Goal: Information Seeking & Learning: Learn about a topic

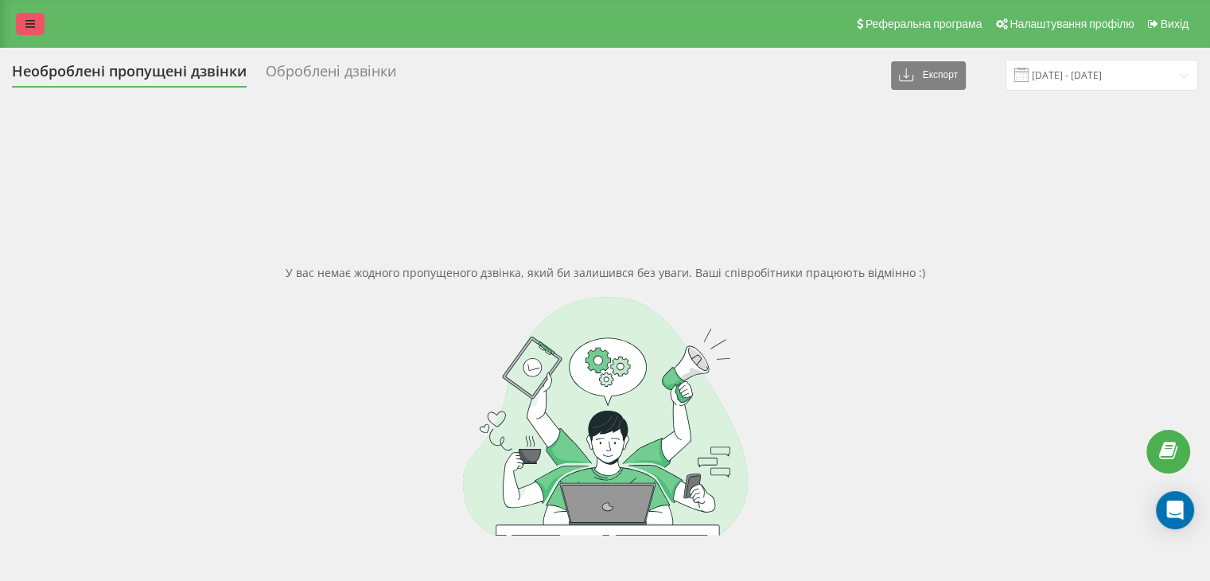
click at [31, 29] on icon at bounding box center [30, 23] width 10 height 11
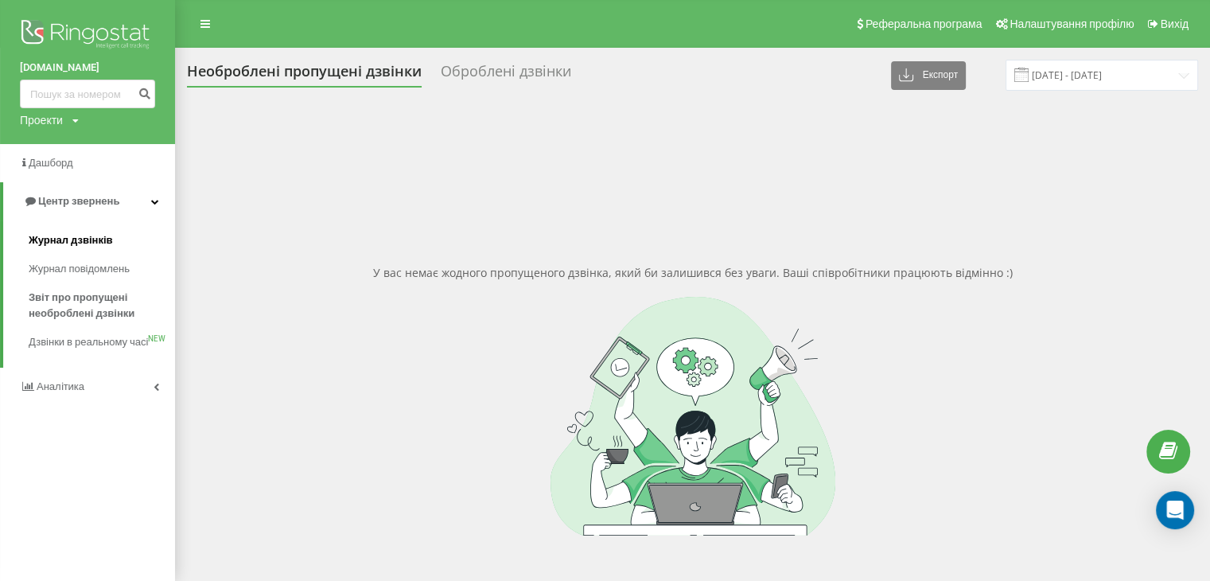
click at [67, 239] on span "Журнал дзвінків" at bounding box center [71, 240] width 84 height 16
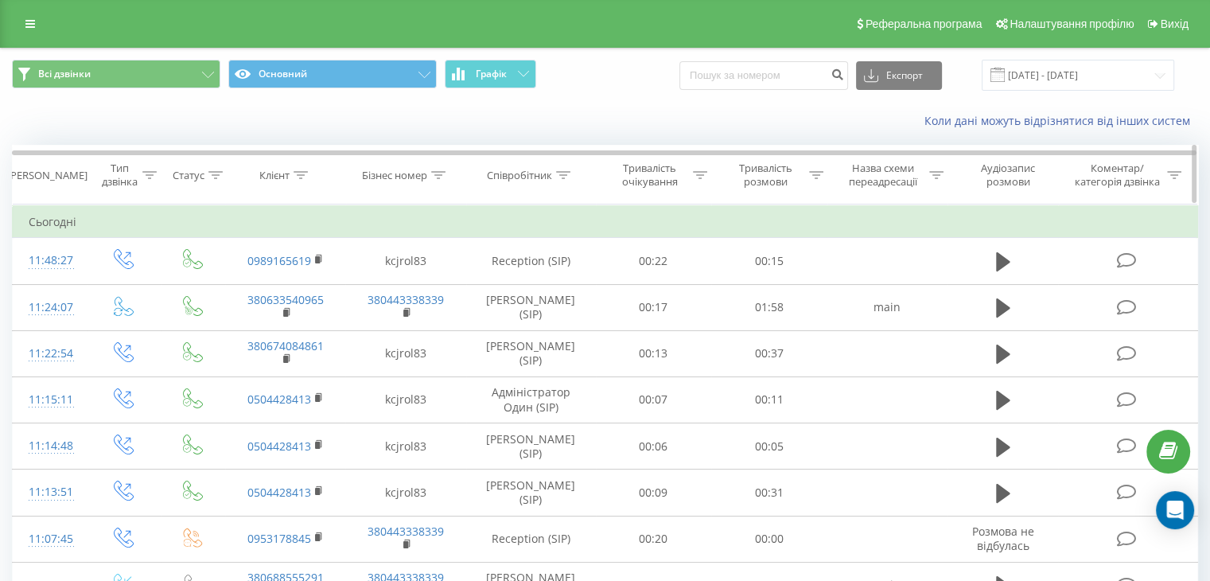
click at [560, 177] on icon at bounding box center [563, 175] width 14 height 8
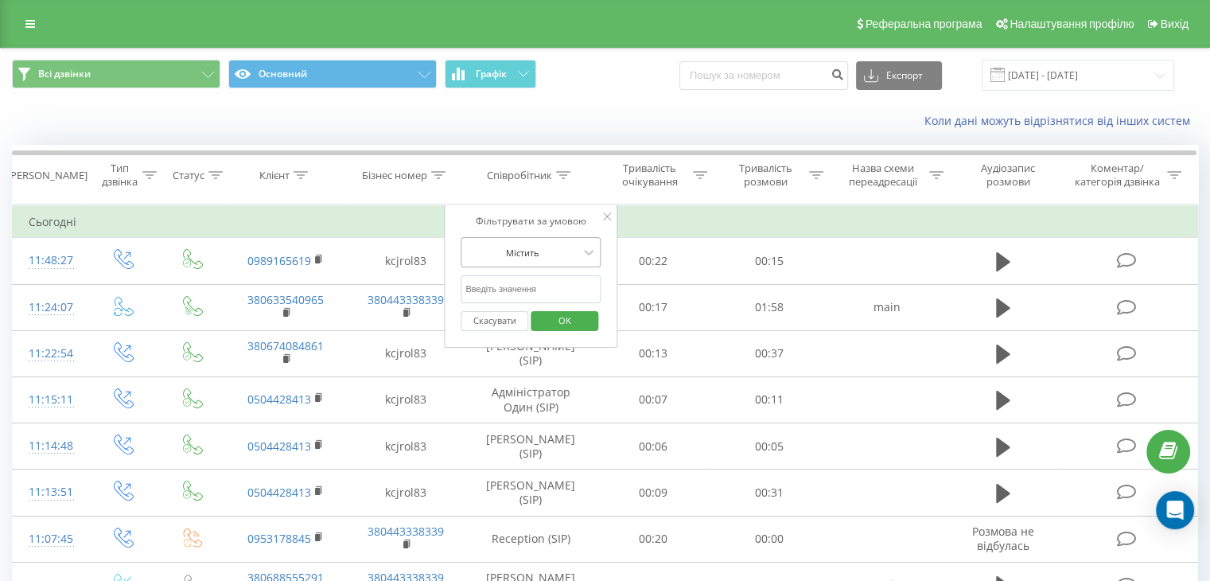
click at [557, 257] on div at bounding box center [522, 252] width 113 height 15
click at [557, 255] on div at bounding box center [522, 252] width 113 height 15
click at [537, 293] on input "text" at bounding box center [531, 289] width 140 height 28
click at [559, 252] on div at bounding box center [522, 252] width 113 height 15
click at [584, 251] on icon at bounding box center [589, 252] width 16 height 16
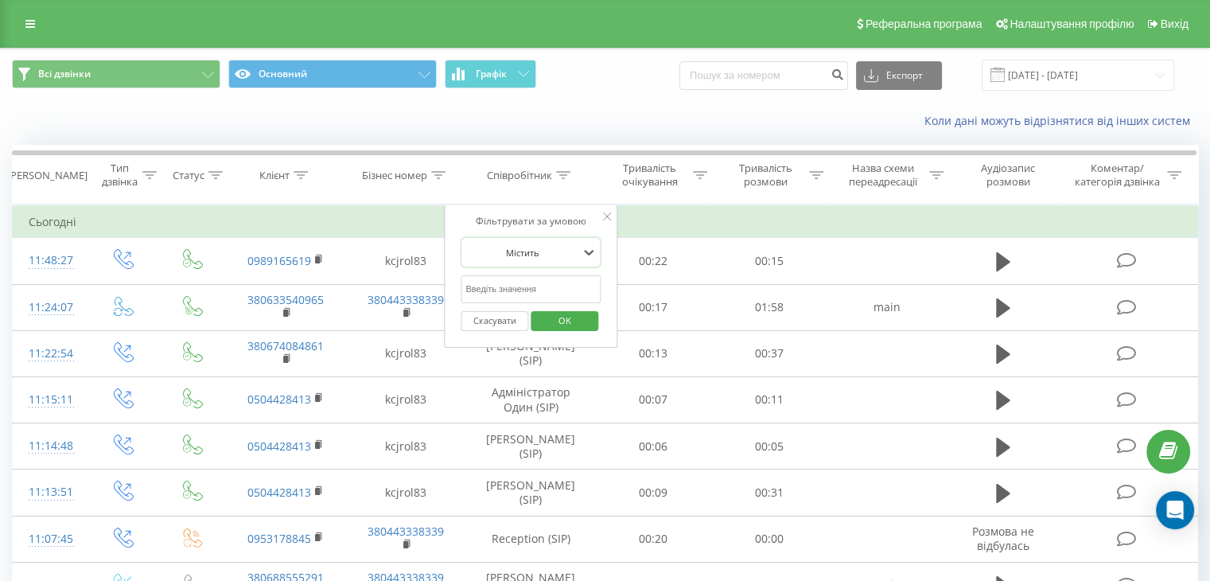
click at [598, 214] on div "Фільтрувати за умовою" at bounding box center [531, 221] width 140 height 16
click at [608, 212] on icon at bounding box center [607, 216] width 8 height 8
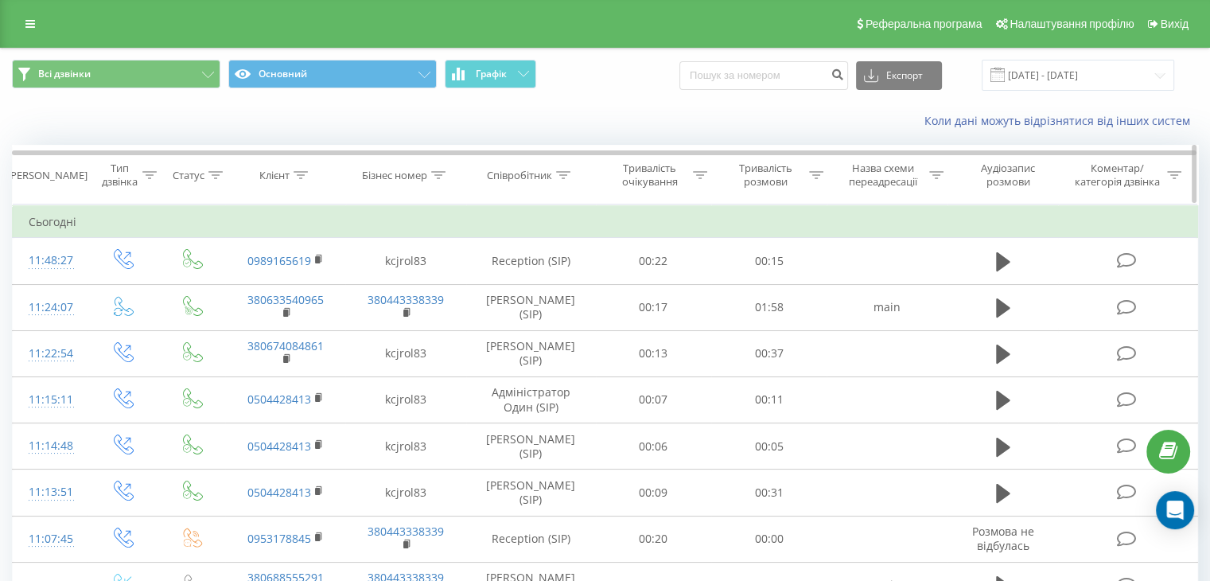
click at [516, 172] on div "Співробітник" at bounding box center [519, 176] width 65 height 14
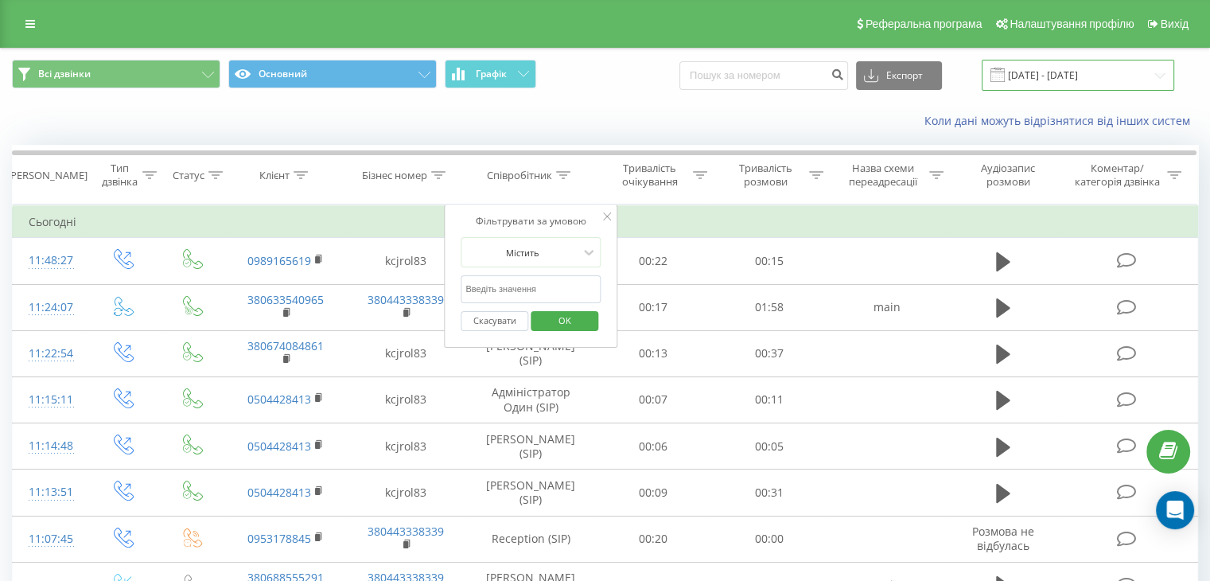
click at [1086, 71] on input "[DATE] - [DATE]" at bounding box center [1078, 75] width 193 height 31
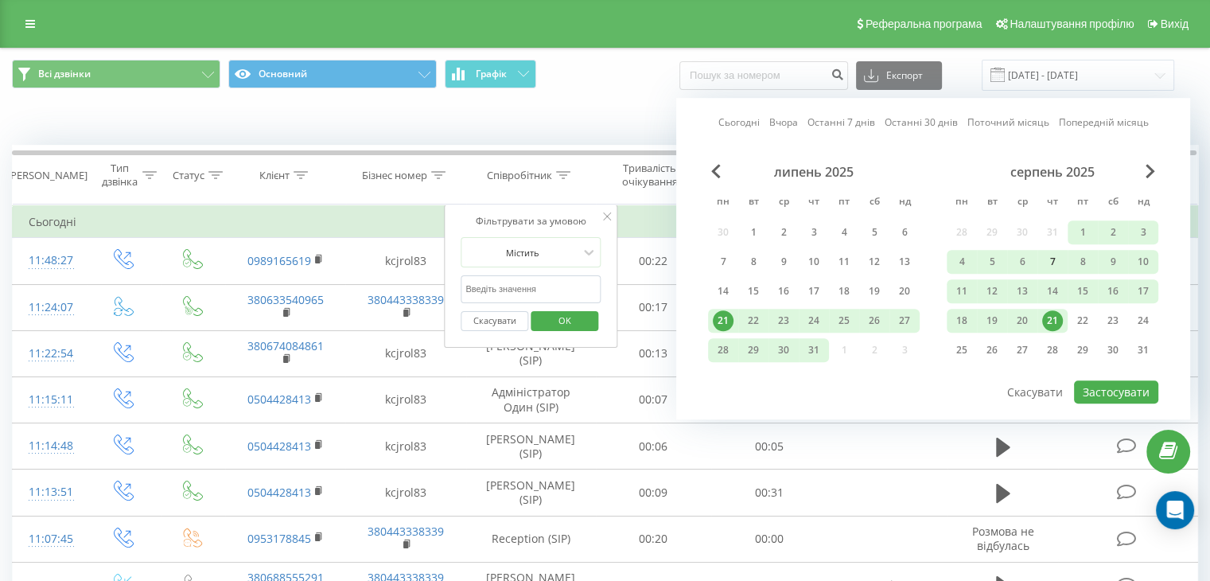
click at [1058, 257] on div "7" at bounding box center [1053, 261] width 21 height 21
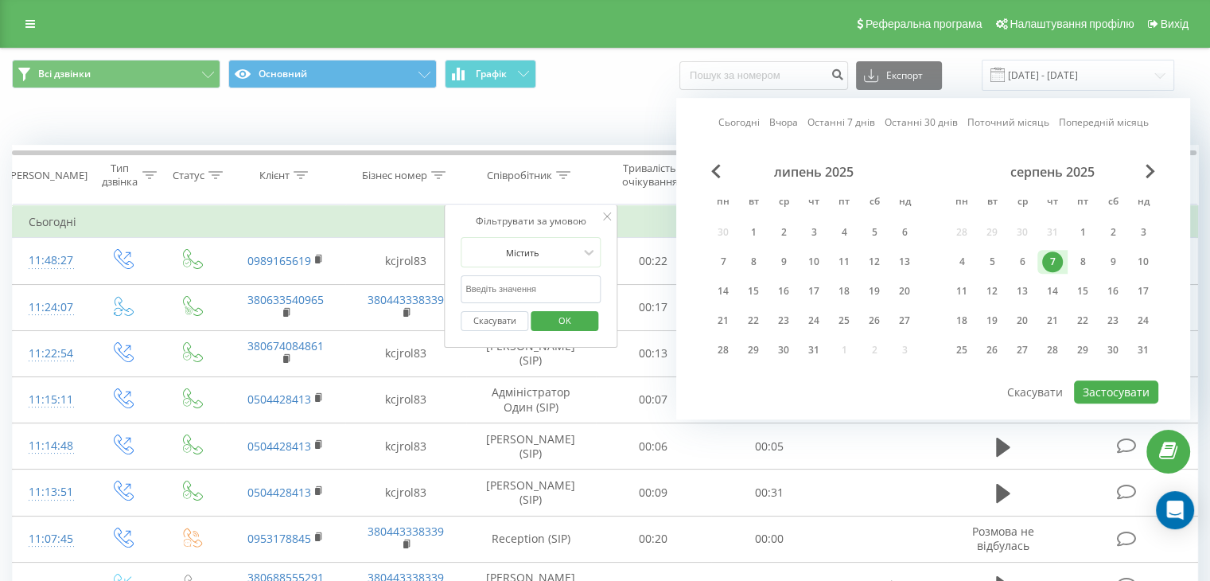
click at [1058, 257] on div "7" at bounding box center [1053, 261] width 21 height 21
click at [1105, 387] on button "Застосувати" at bounding box center [1116, 391] width 84 height 23
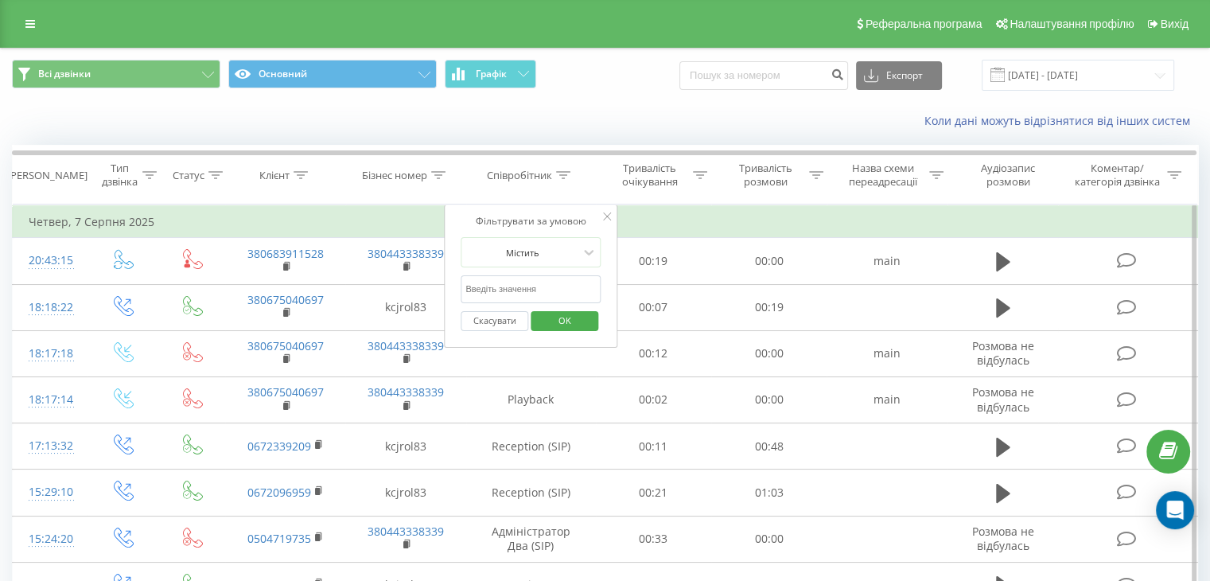
click at [612, 213] on div "Фільтрувати за умовою Містить Скасувати OK" at bounding box center [530, 276] width 173 height 143
click at [605, 214] on icon at bounding box center [607, 216] width 8 height 8
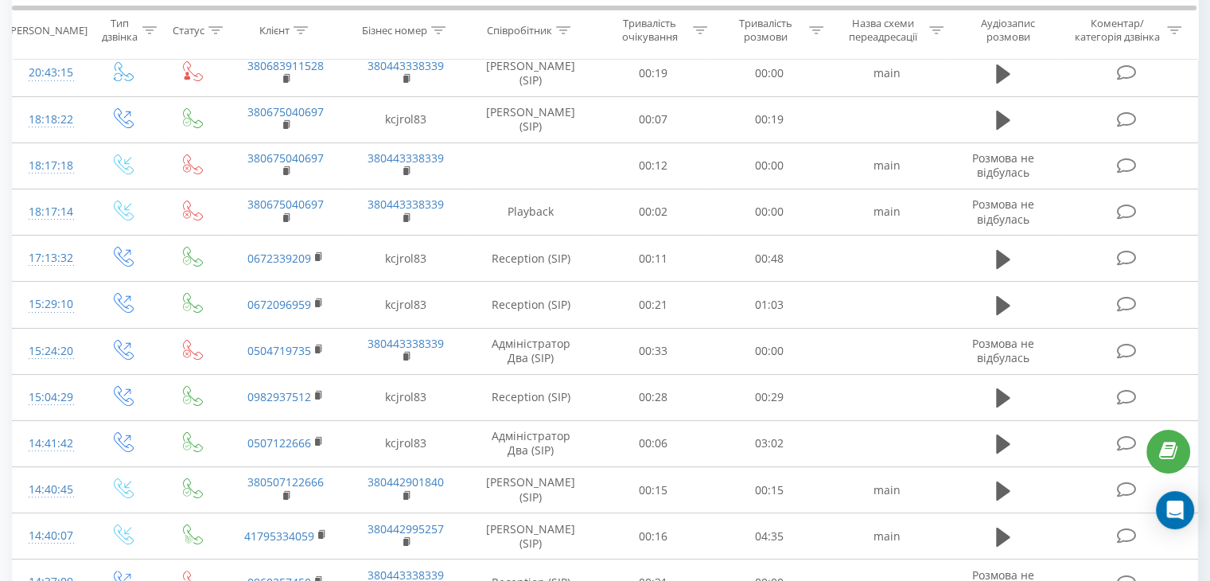
scroll to position [6, 0]
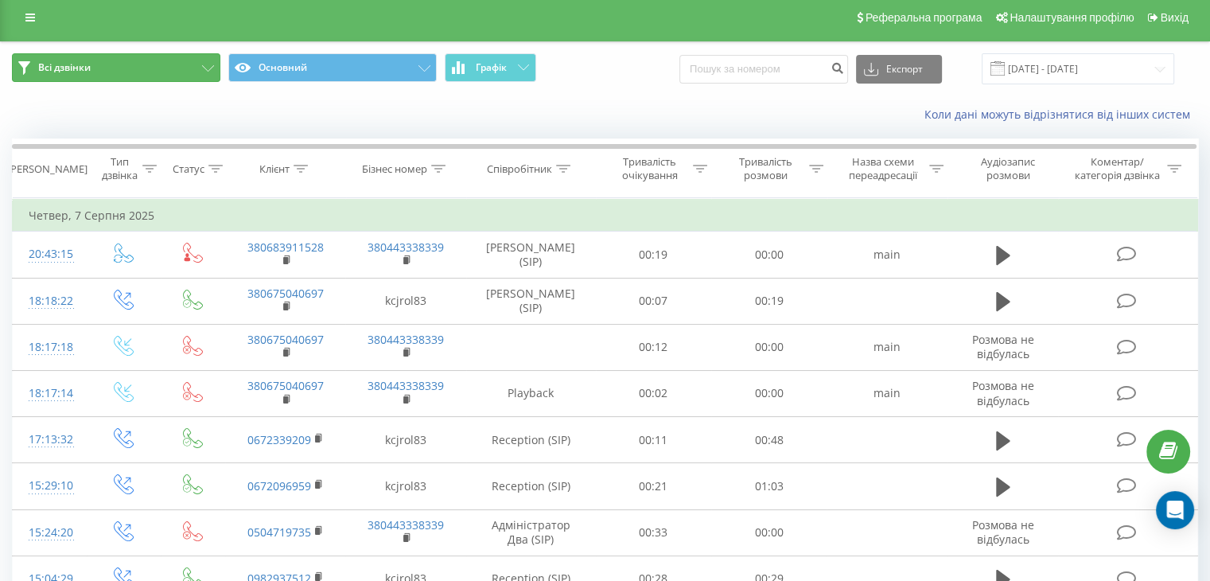
click at [175, 64] on button "Всі дзвінки" at bounding box center [116, 67] width 209 height 29
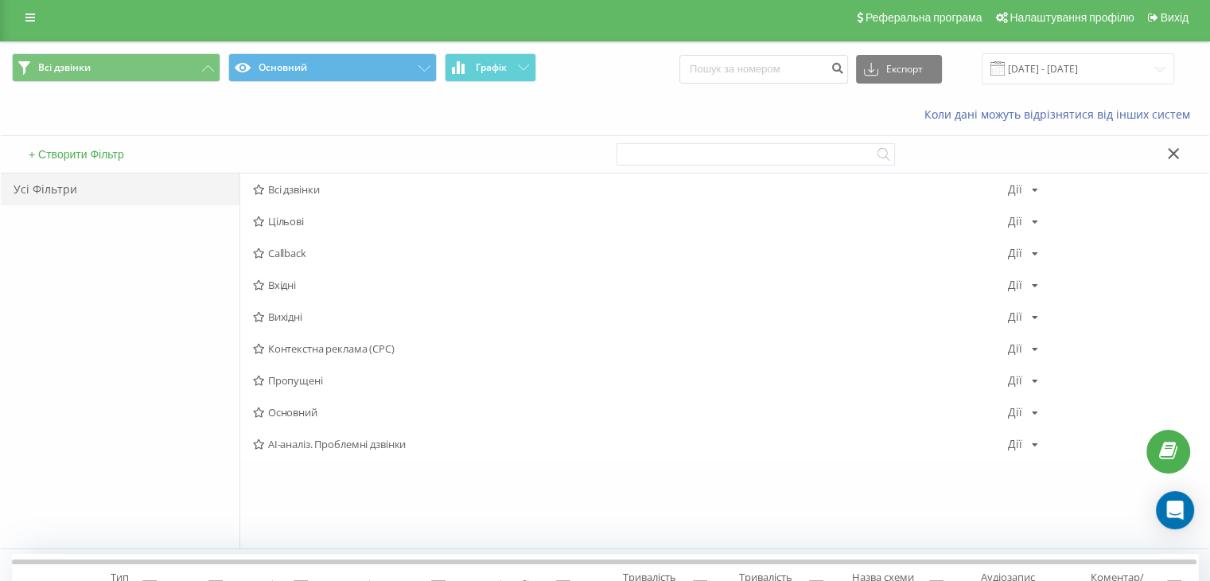
click at [290, 216] on span "Цільові" at bounding box center [630, 221] width 755 height 11
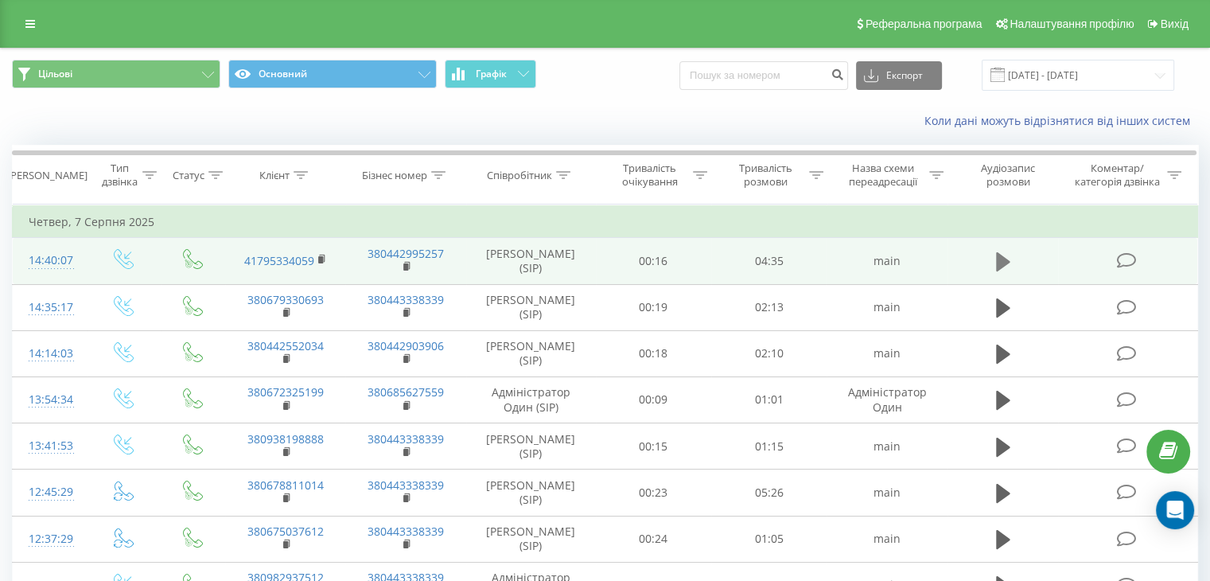
click at [1008, 259] on icon at bounding box center [1003, 261] width 14 height 19
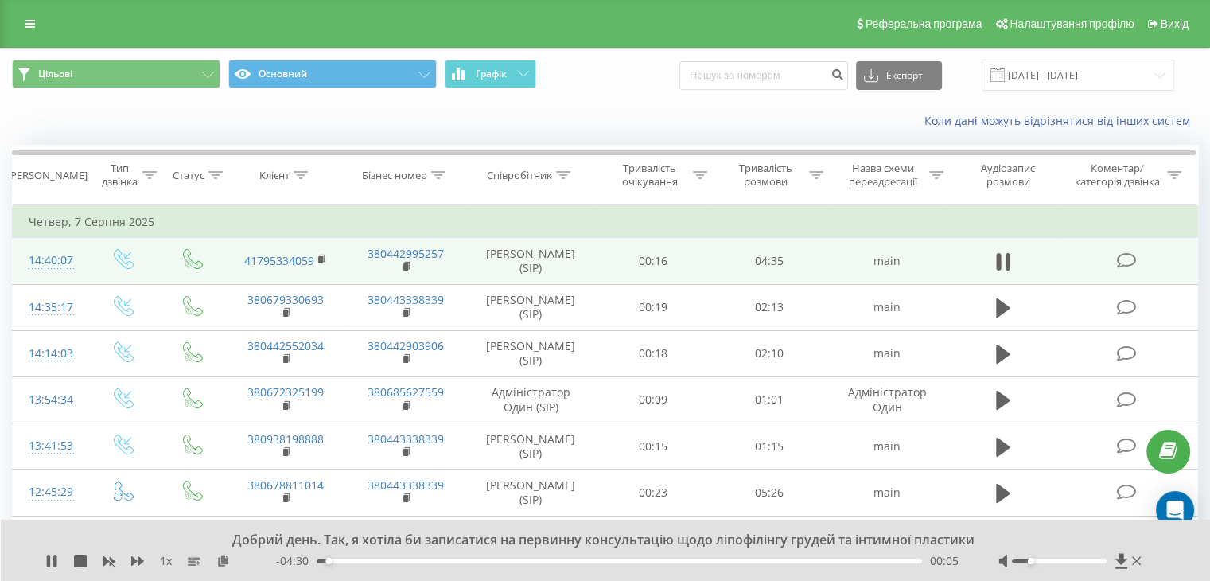
click at [1033, 560] on div at bounding box center [1059, 561] width 95 height 5
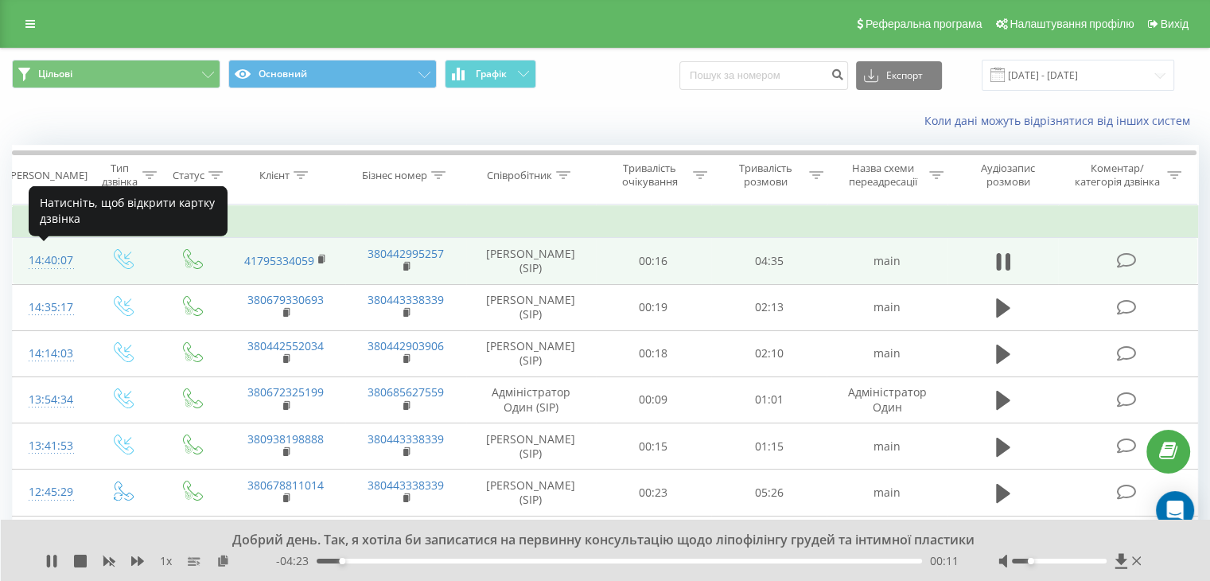
click at [47, 256] on div "14:40:07" at bounding box center [50, 260] width 42 height 31
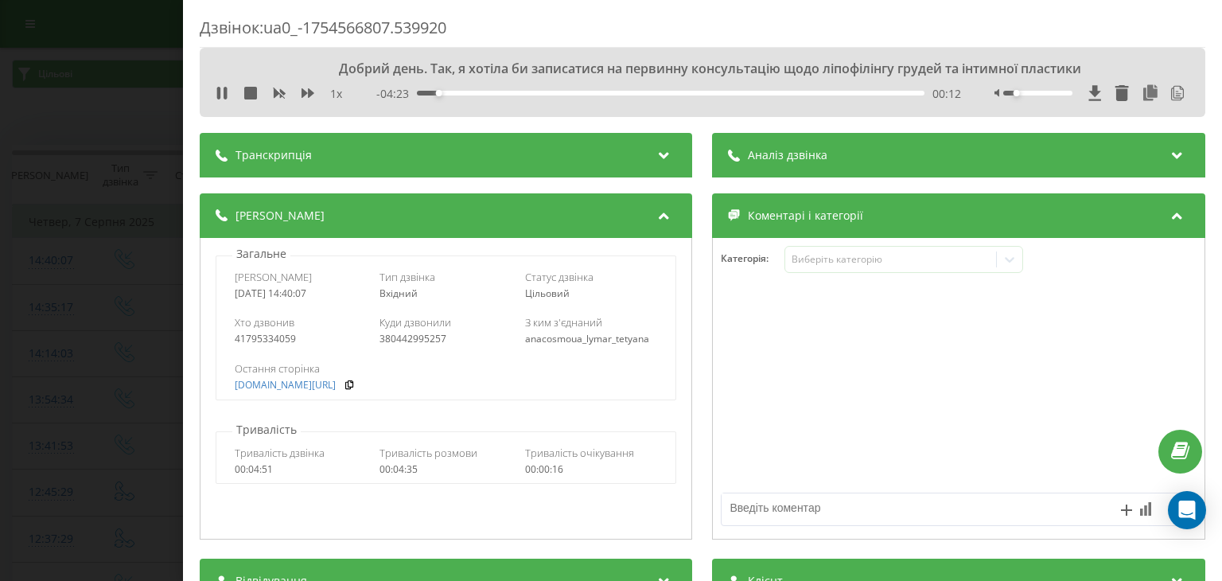
click at [602, 164] on div "Транскрипція" at bounding box center [446, 155] width 493 height 45
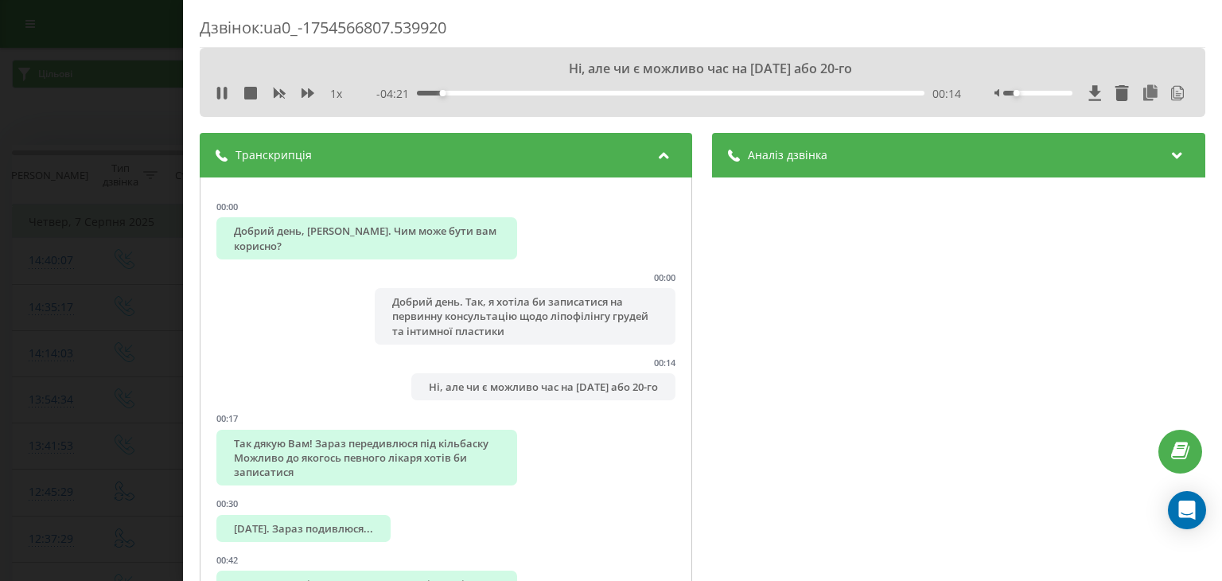
click at [1012, 141] on div "Аналіз дзвінка" at bounding box center [959, 155] width 493 height 45
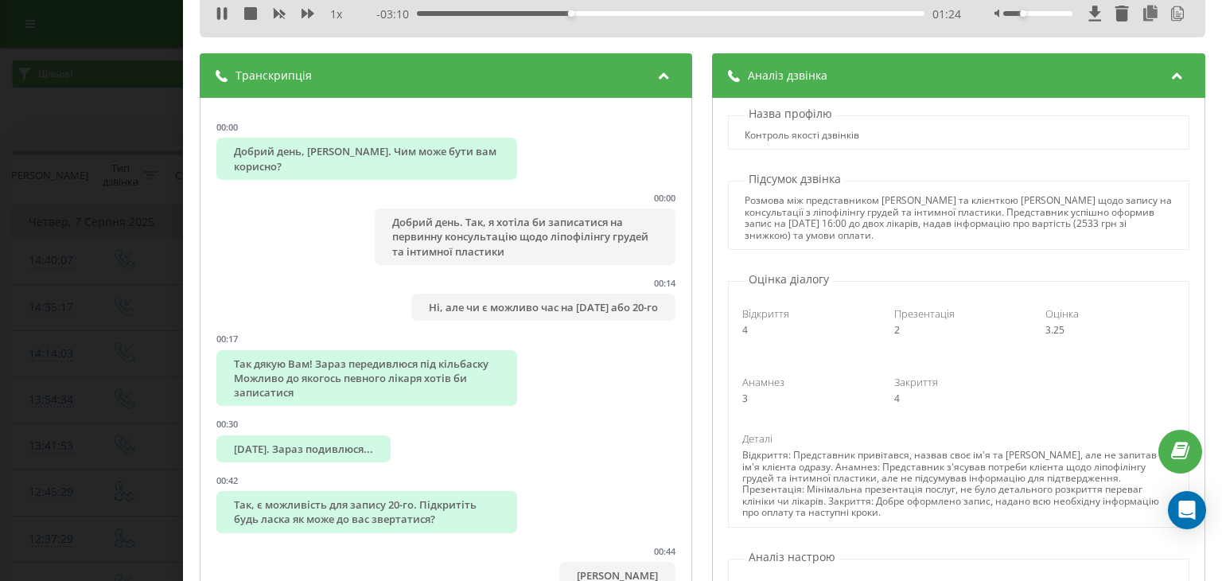
click at [1013, 12] on div at bounding box center [1038, 13] width 68 height 5
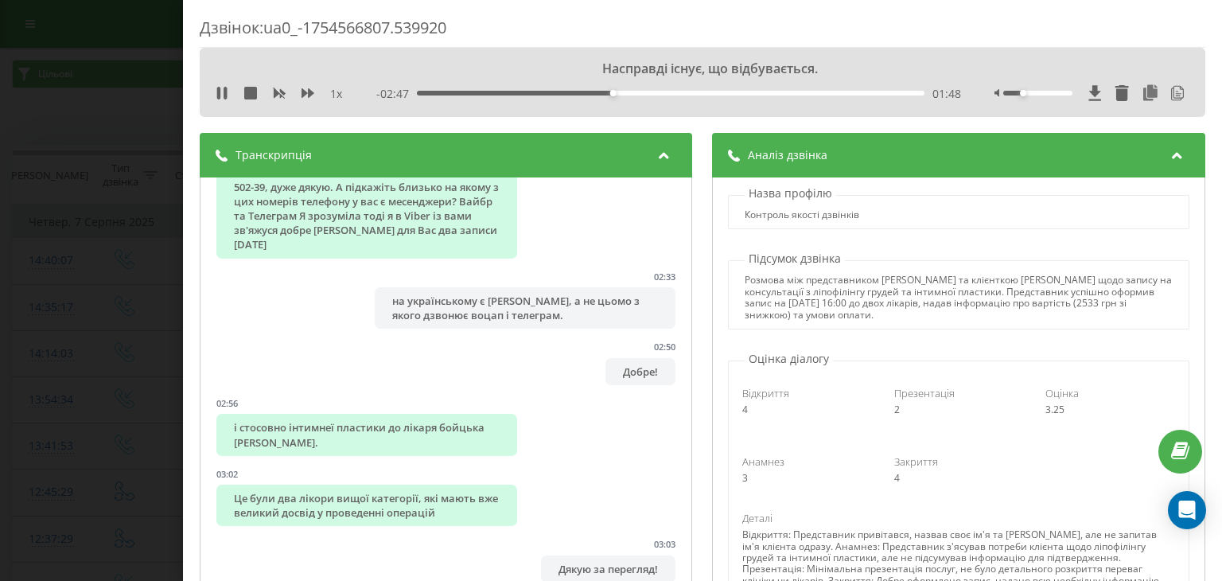
scroll to position [2069, 0]
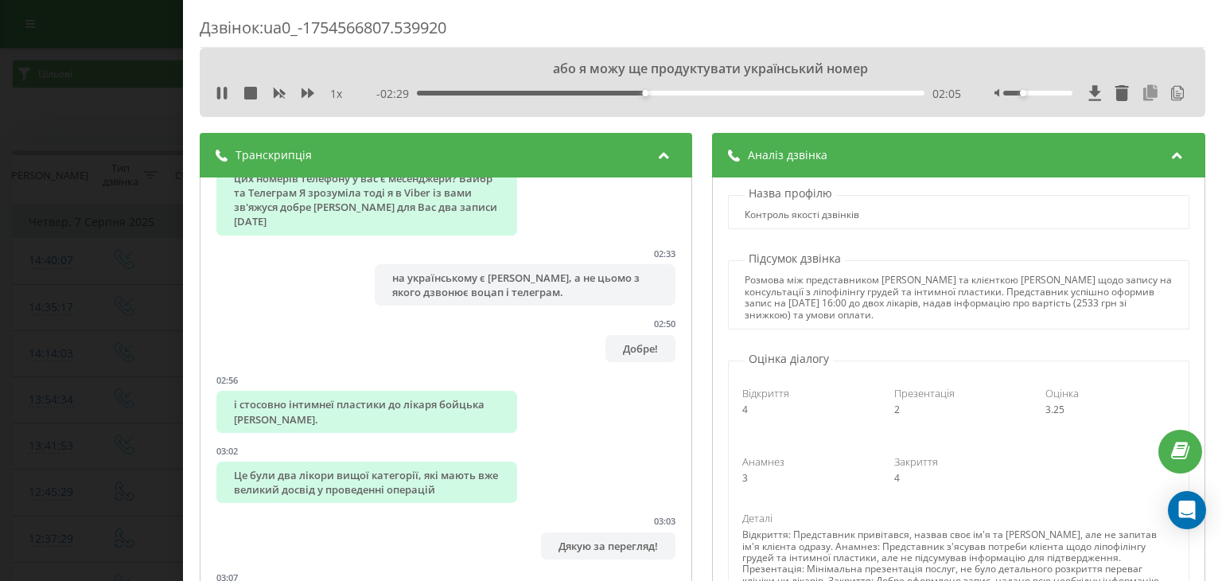
click at [1142, 92] on icon at bounding box center [1151, 93] width 19 height 16
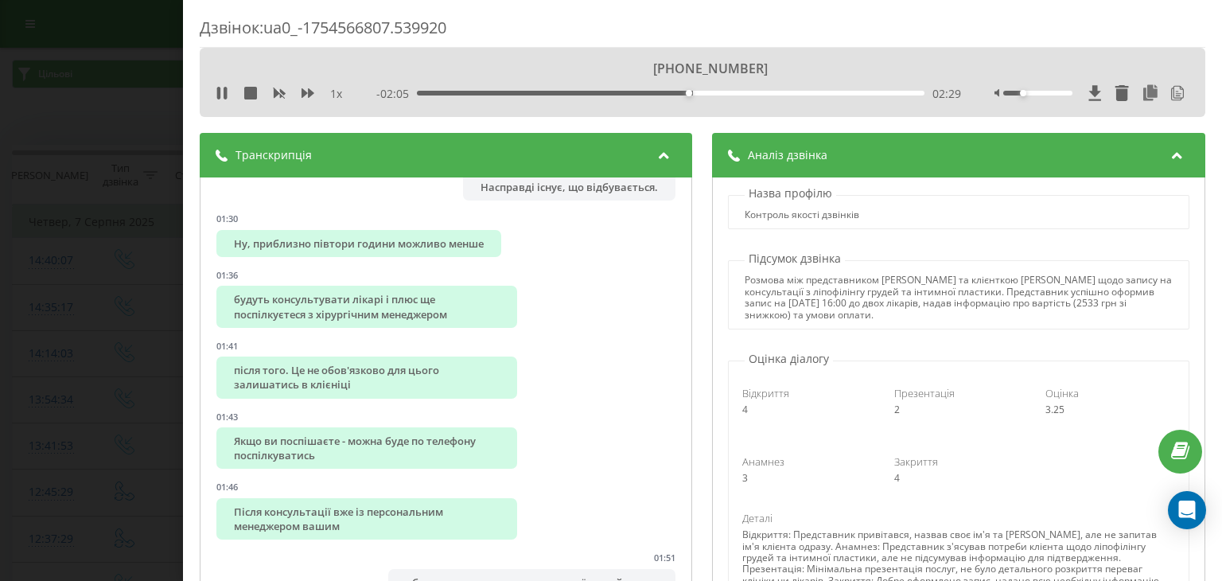
scroll to position [955, 0]
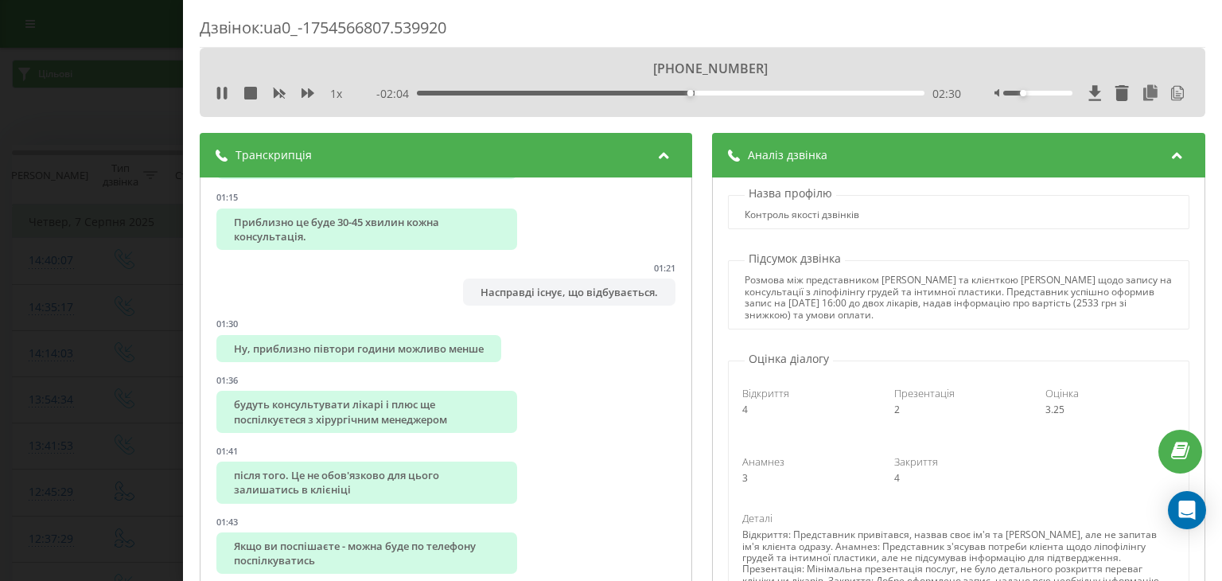
click at [608, 163] on div "Транскрипція" at bounding box center [446, 155] width 493 height 45
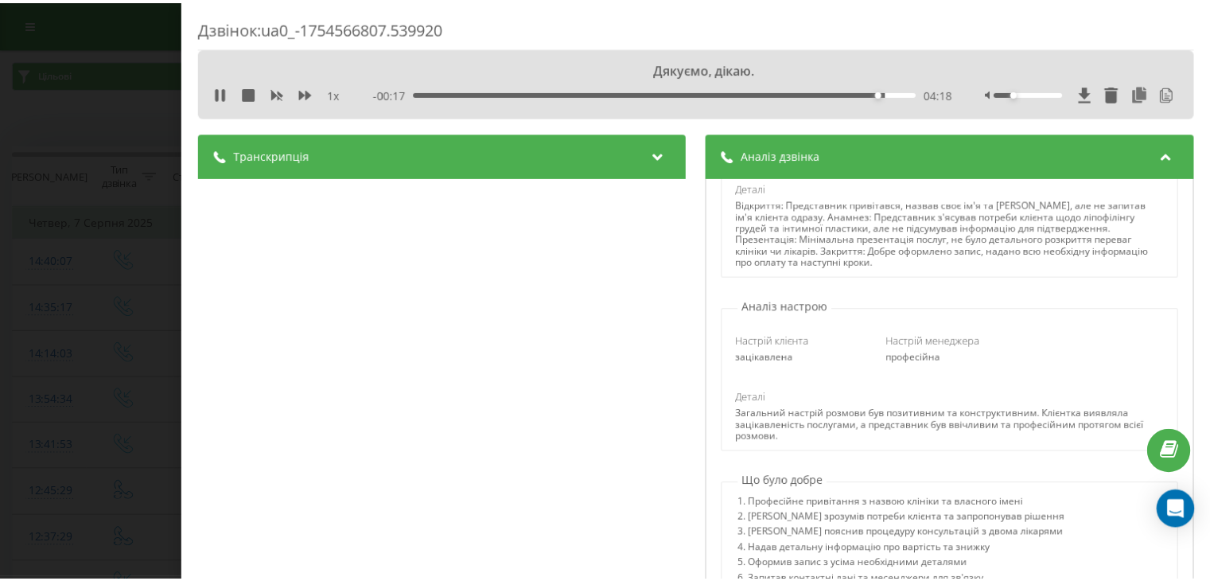
scroll to position [267, 0]
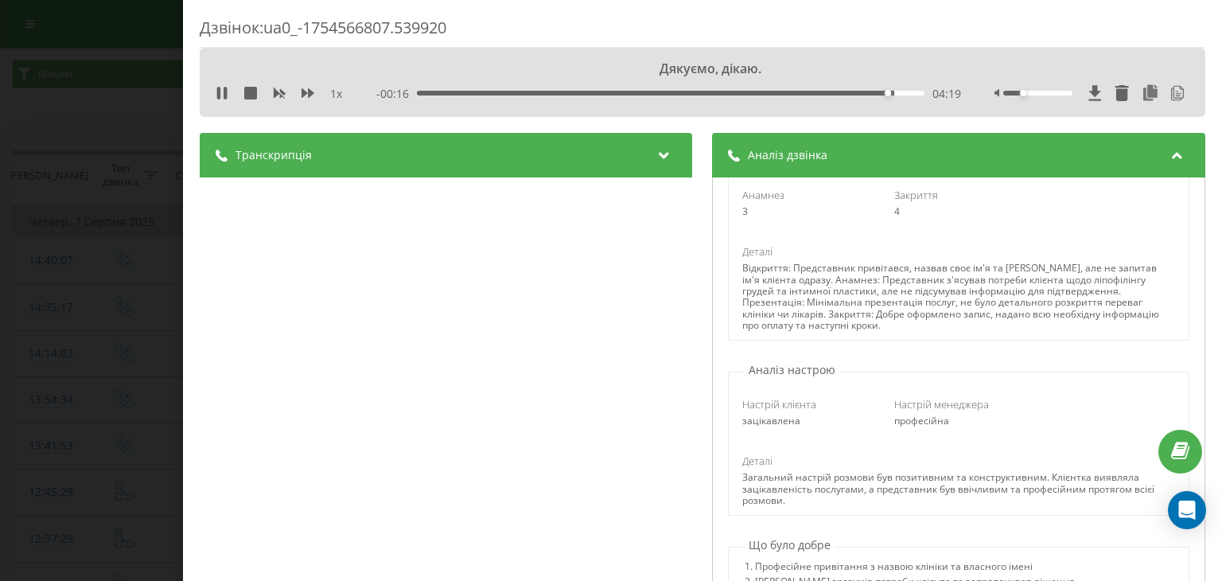
click at [106, 216] on div "Дзвінок : ua0_-1754566807.539920 Дякуємо, дікаю. 1 x - 00:16 04:19 04:19 Транск…" at bounding box center [611, 290] width 1222 height 581
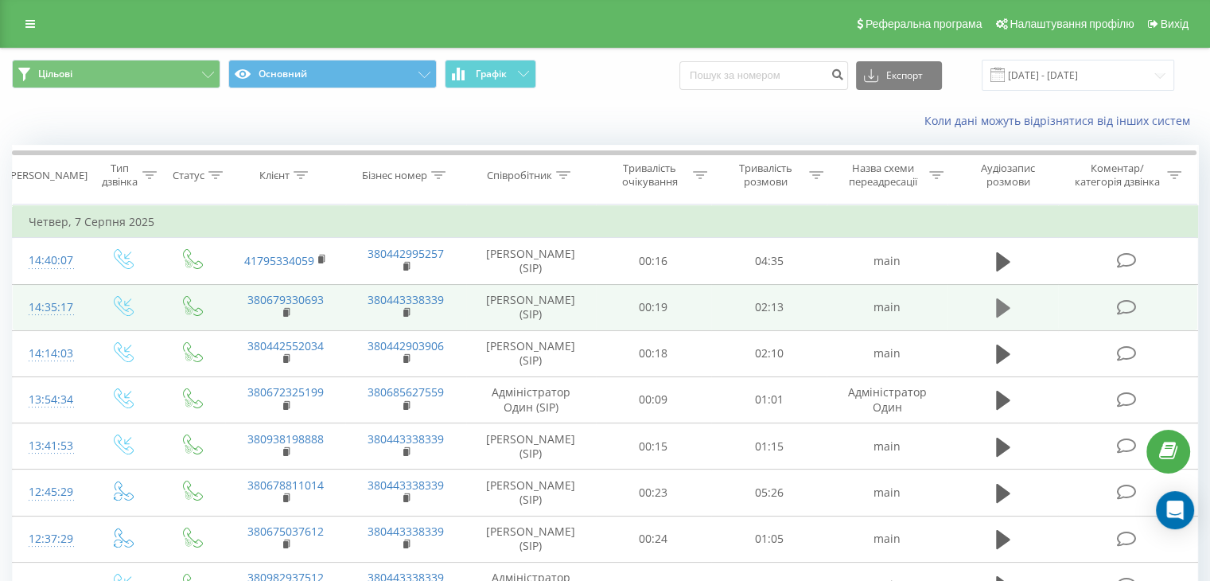
click at [1000, 306] on icon at bounding box center [1003, 307] width 14 height 19
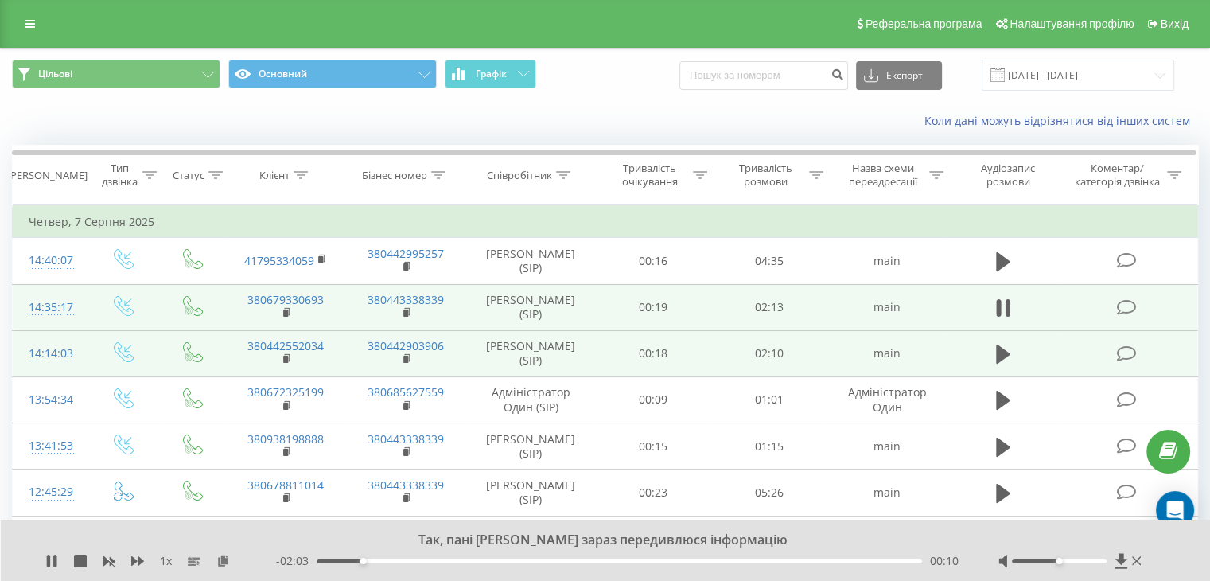
scroll to position [80, 0]
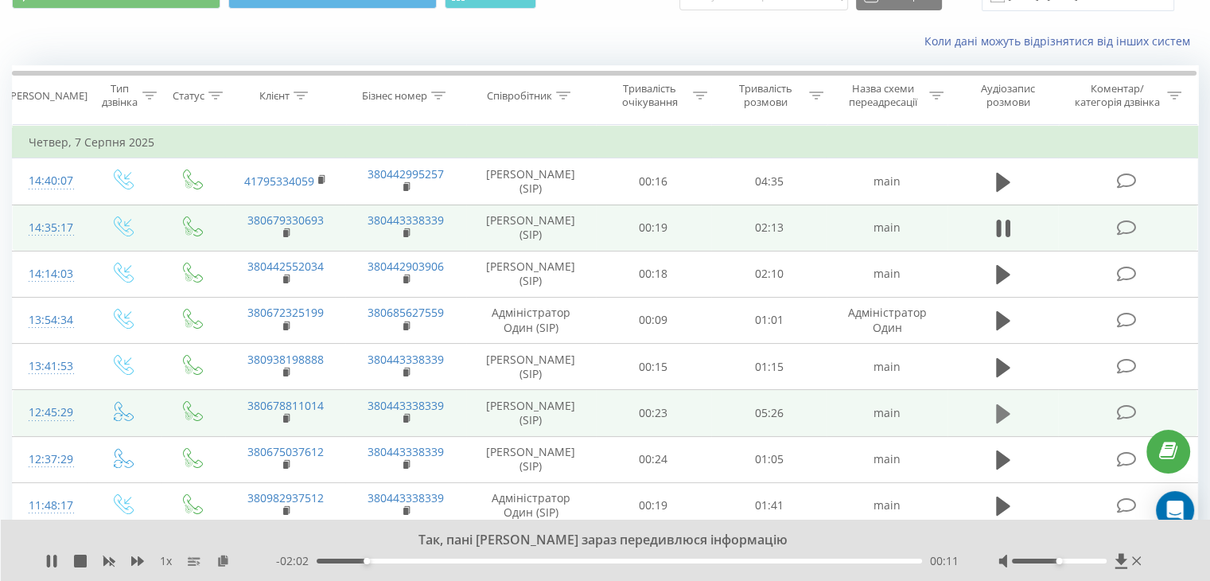
click at [1003, 403] on icon at bounding box center [1003, 414] width 14 height 22
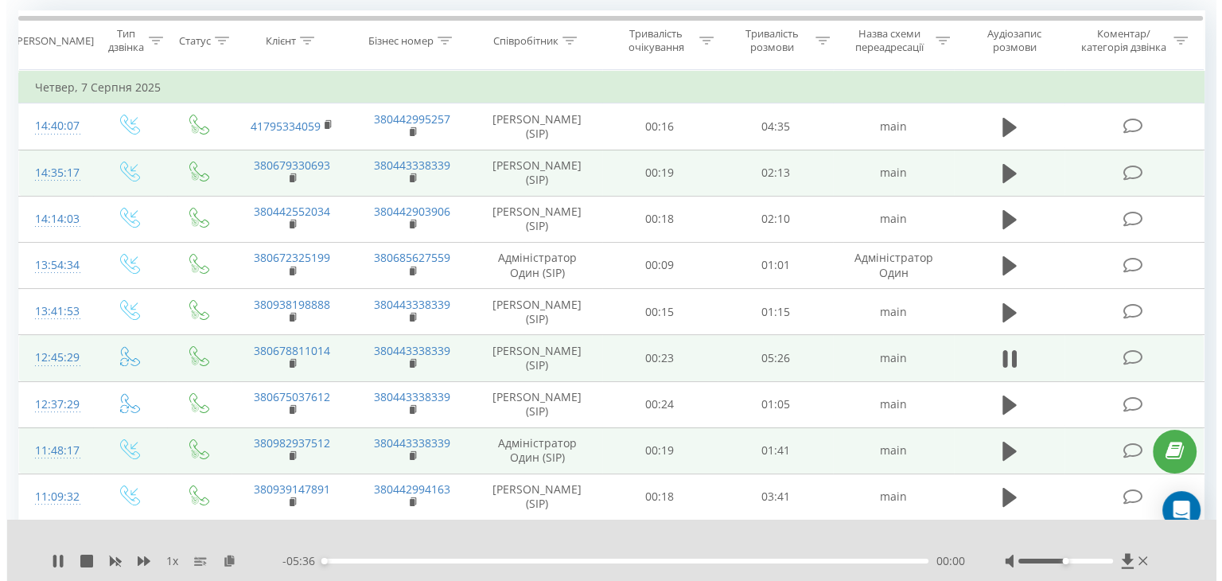
scroll to position [159, 0]
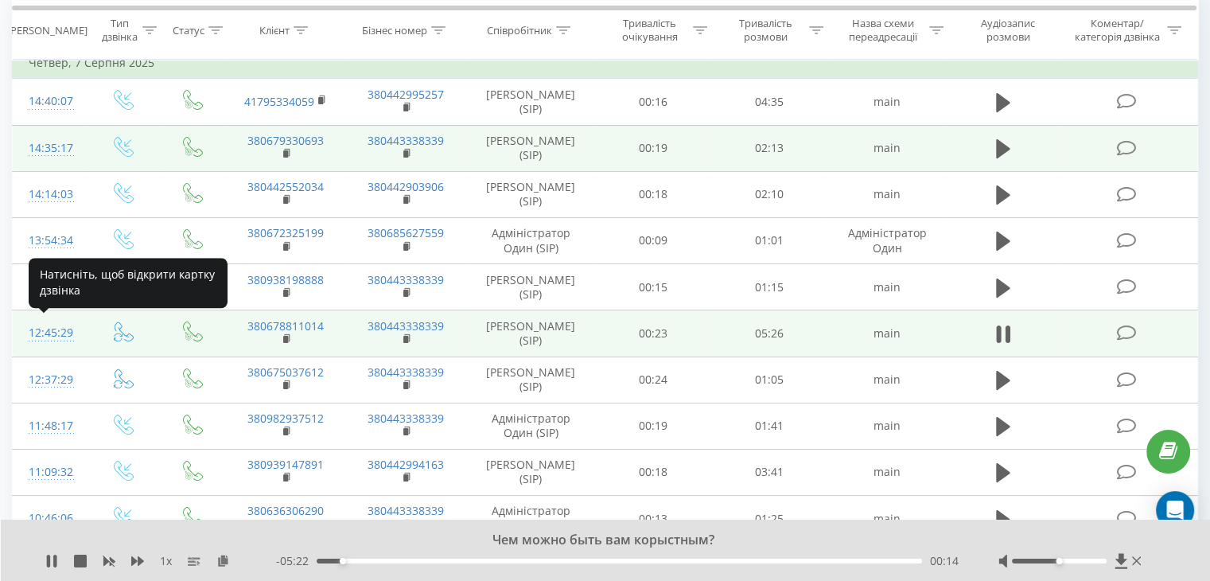
click at [49, 335] on div "12:45:29" at bounding box center [50, 333] width 42 height 31
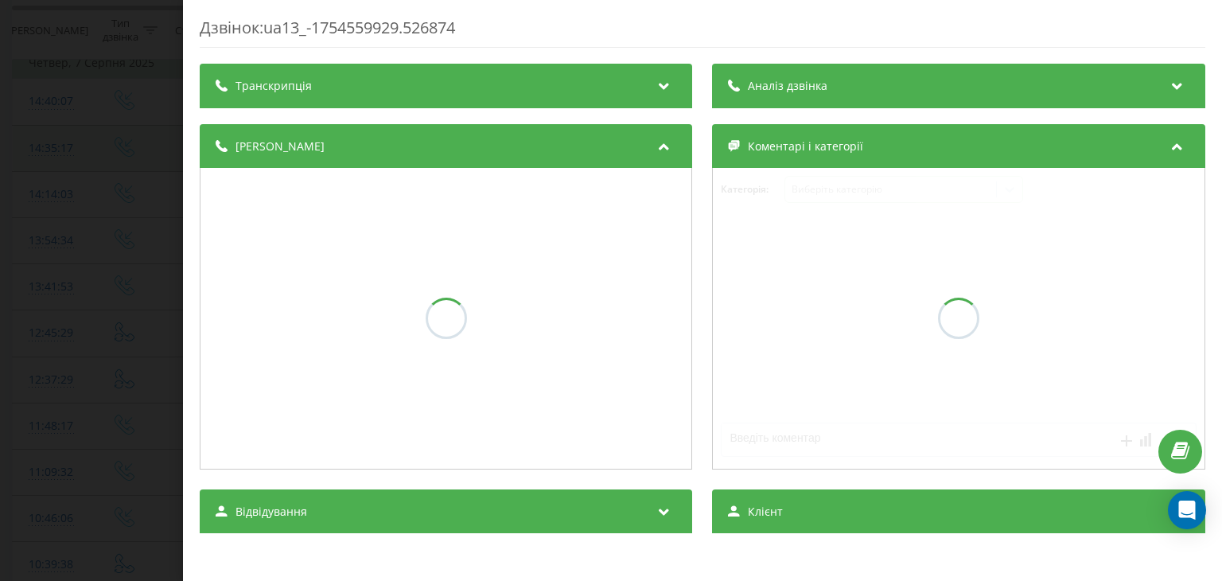
click at [531, 99] on div "Транскрипція" at bounding box center [446, 86] width 493 height 45
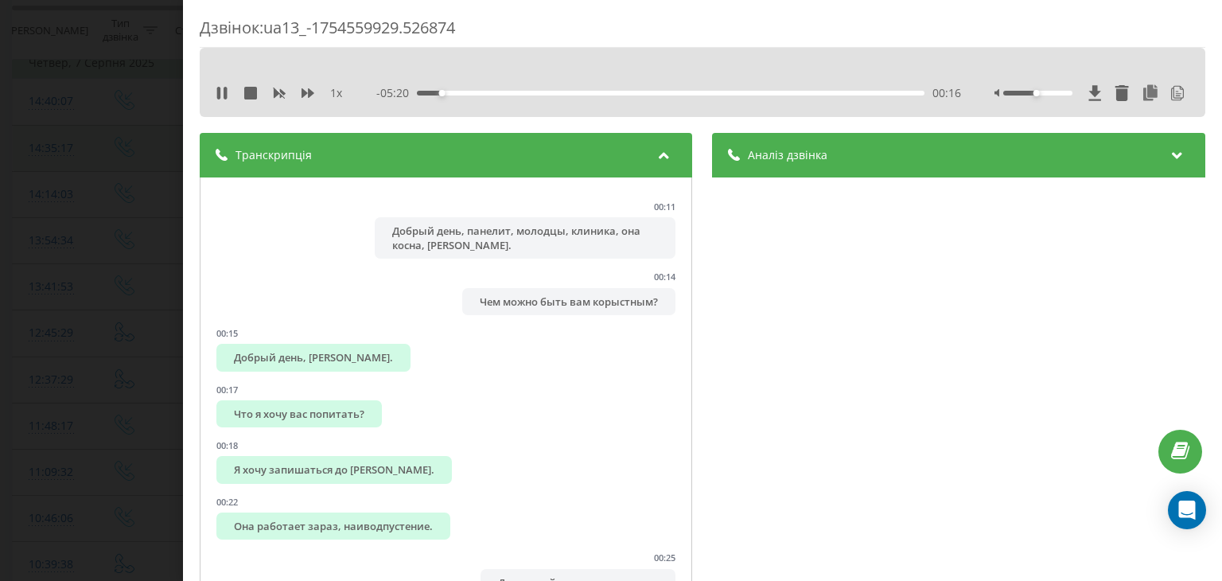
click at [941, 157] on div "Аналіз дзвінка" at bounding box center [959, 155] width 493 height 45
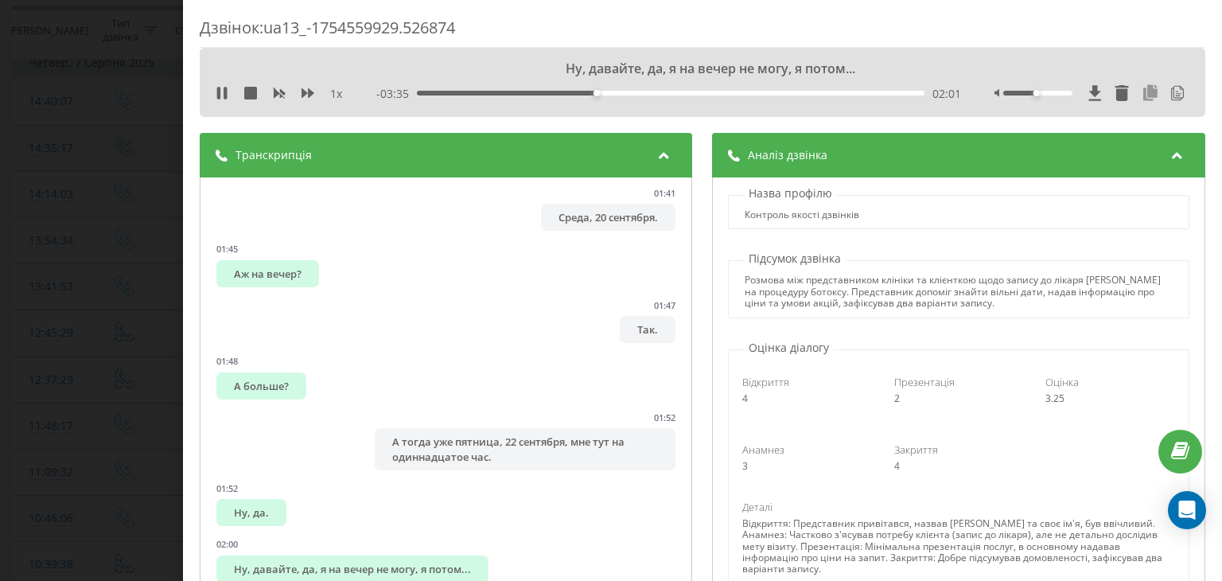
click at [1142, 96] on icon at bounding box center [1151, 93] width 19 height 16
click at [54, 207] on div "Дзвінок : ua13_-1754559929.526874 Значит так, вы меня пишите сейчас пока на дев…" at bounding box center [611, 290] width 1222 height 581
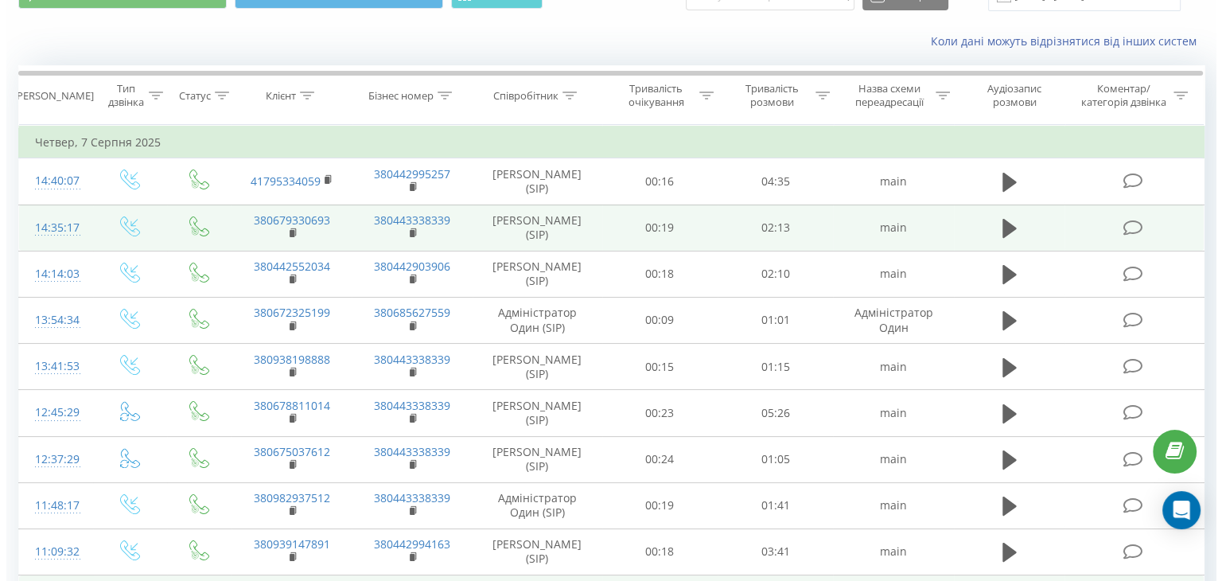
scroll to position [159, 0]
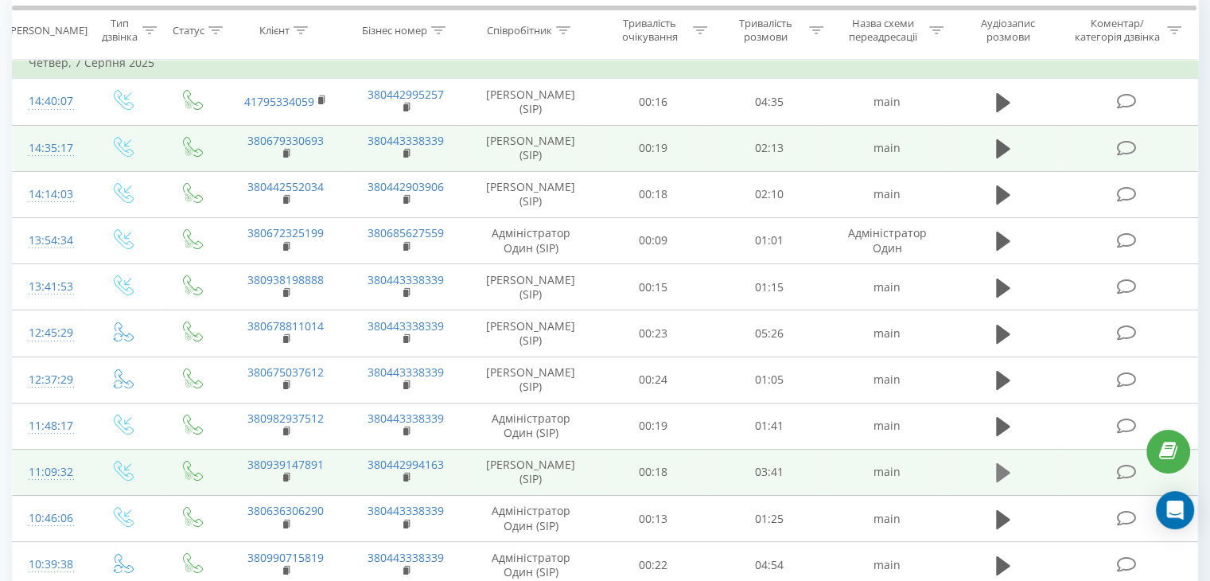
click at [1004, 472] on icon at bounding box center [1003, 472] width 14 height 19
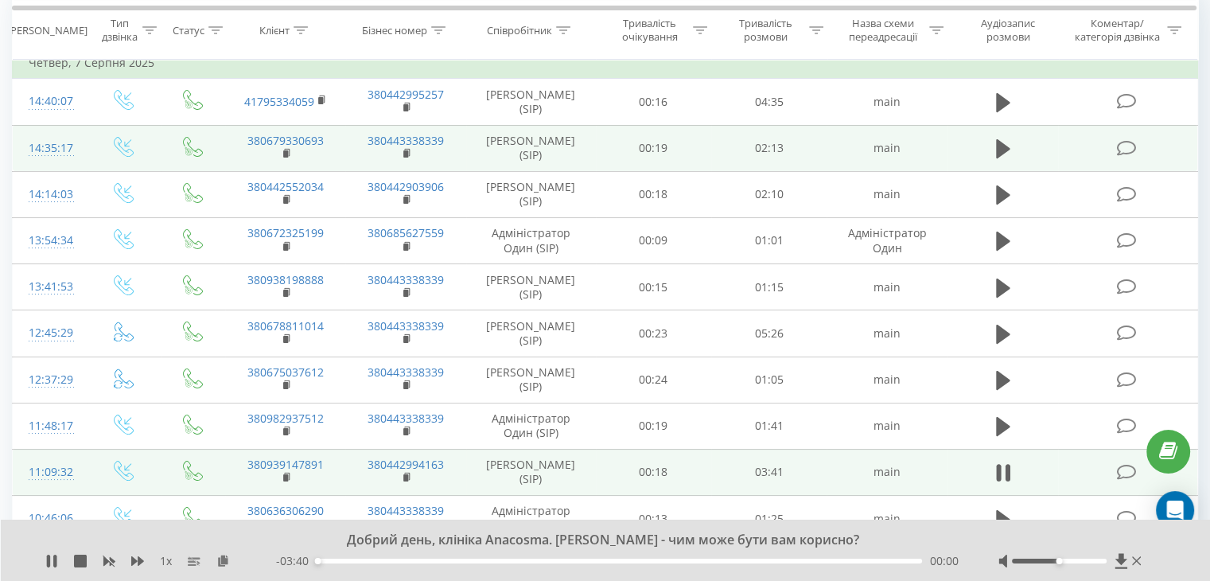
click at [45, 467] on div "11:09:32" at bounding box center [50, 472] width 42 height 31
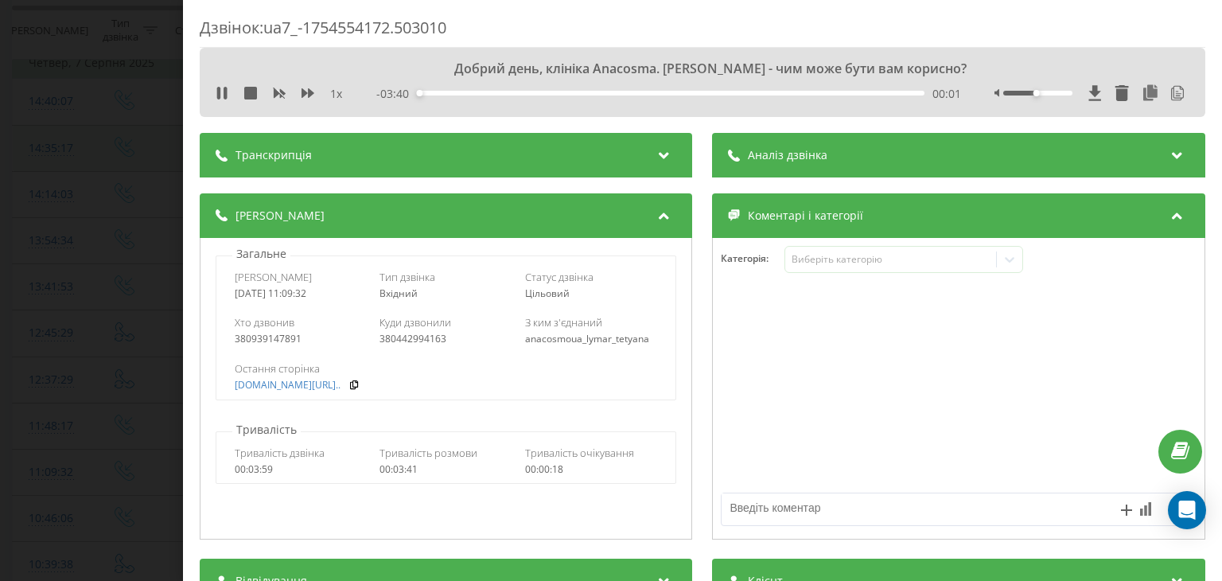
click at [805, 164] on div "Аналіз дзвінка" at bounding box center [959, 155] width 493 height 45
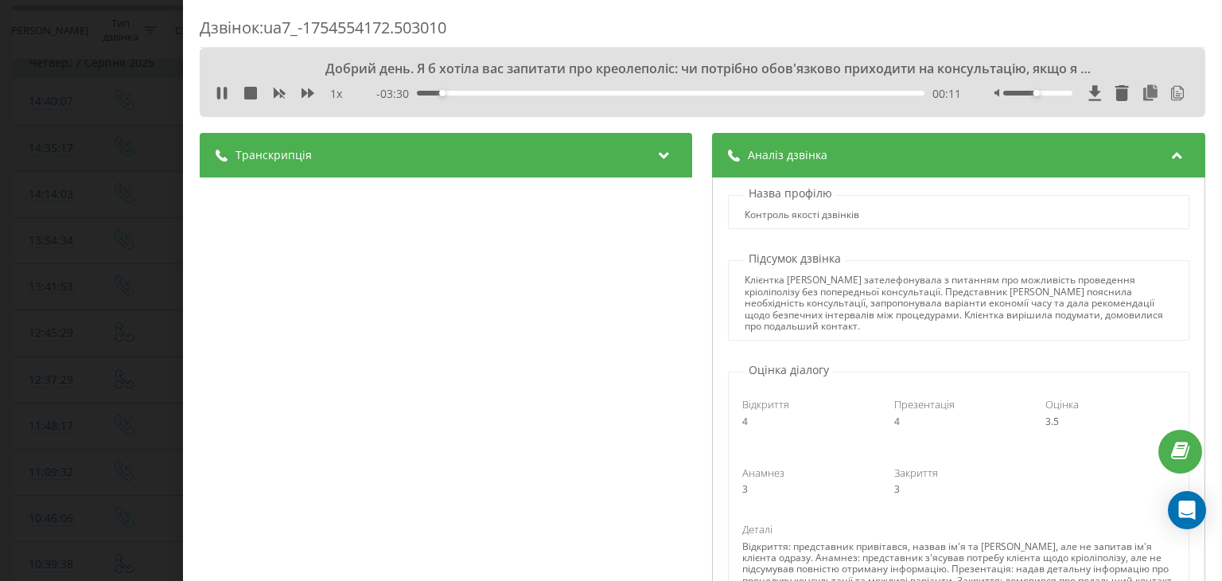
click at [610, 152] on div "Транскрипція" at bounding box center [446, 155] width 493 height 45
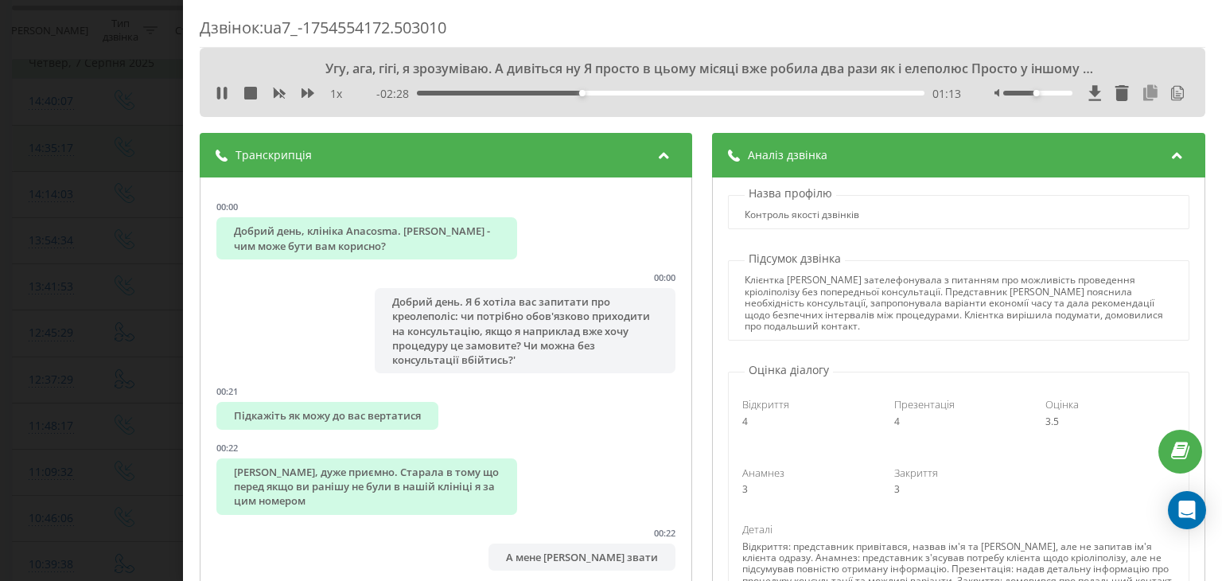
click at [1142, 95] on icon at bounding box center [1151, 93] width 19 height 16
click at [1146, 95] on icon at bounding box center [1151, 93] width 19 height 16
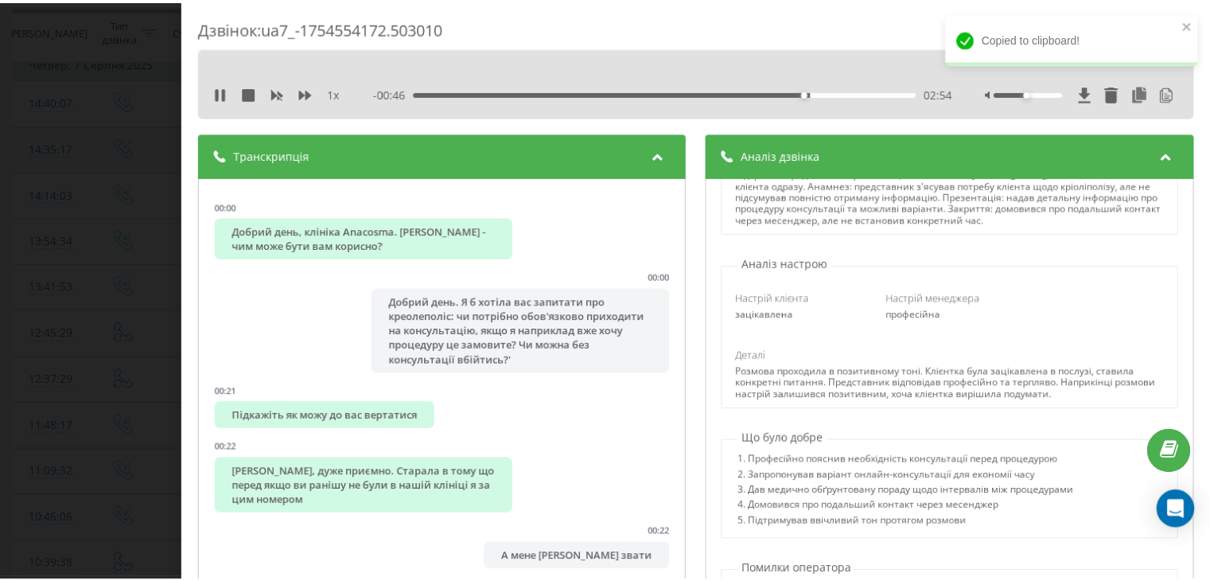
scroll to position [398, 0]
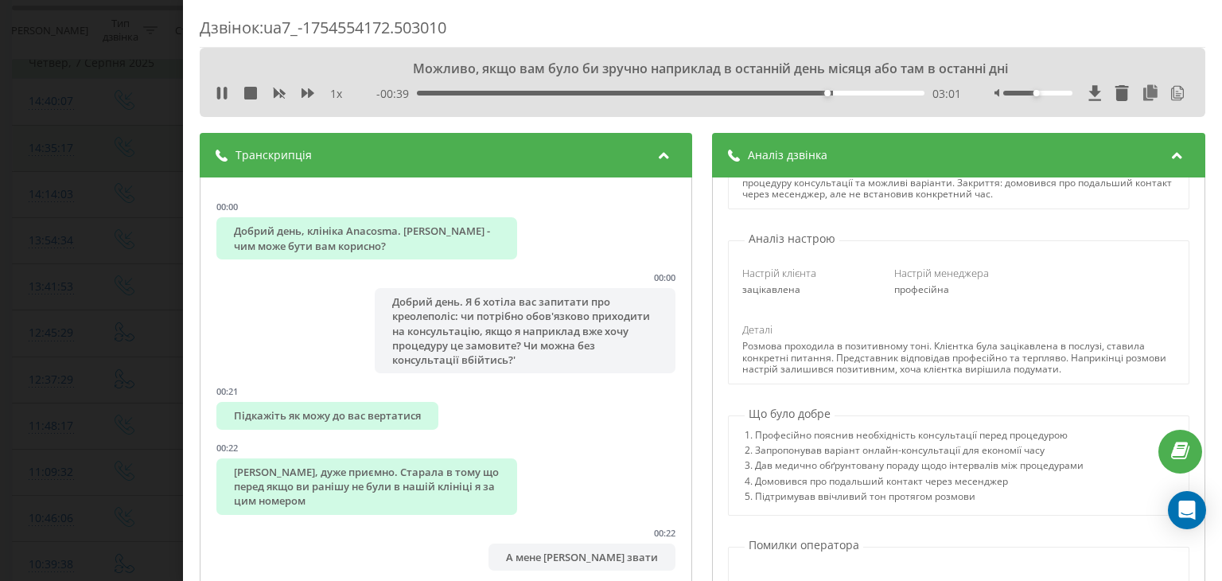
click at [774, 450] on div "2. Запропонував варіант онлайн-консультації для економії часу" at bounding box center [915, 452] width 339 height 15
drag, startPoint x: 748, startPoint y: 450, endPoint x: 880, endPoint y: 452, distance: 132.1
click at [880, 452] on div "2. Запропонував варіант онлайн-консультації для економії часу" at bounding box center [915, 452] width 339 height 15
click at [1070, 436] on div "1. Професійно пояснив необхідність консультації перед процедурою" at bounding box center [915, 437] width 339 height 15
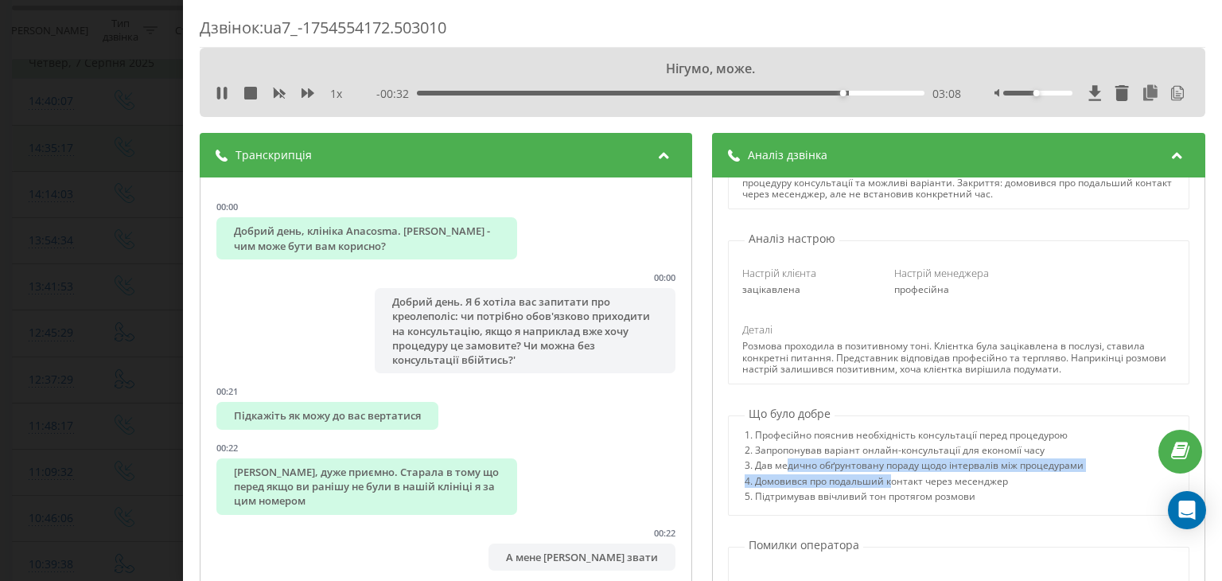
drag, startPoint x: 780, startPoint y: 462, endPoint x: 887, endPoint y: 474, distance: 107.3
click at [887, 474] on div "1. Професійно пояснив необхідність консультації перед процедурою 2. Запропонува…" at bounding box center [915, 468] width 339 height 77
click at [1073, 497] on div "5. Підтримував ввічливий тон протягом розмови" at bounding box center [915, 498] width 339 height 15
drag, startPoint x: 756, startPoint y: 480, endPoint x: 822, endPoint y: 481, distance: 66.1
click at [822, 481] on div "4. Домовився про подальший контакт через месенджер" at bounding box center [915, 483] width 339 height 15
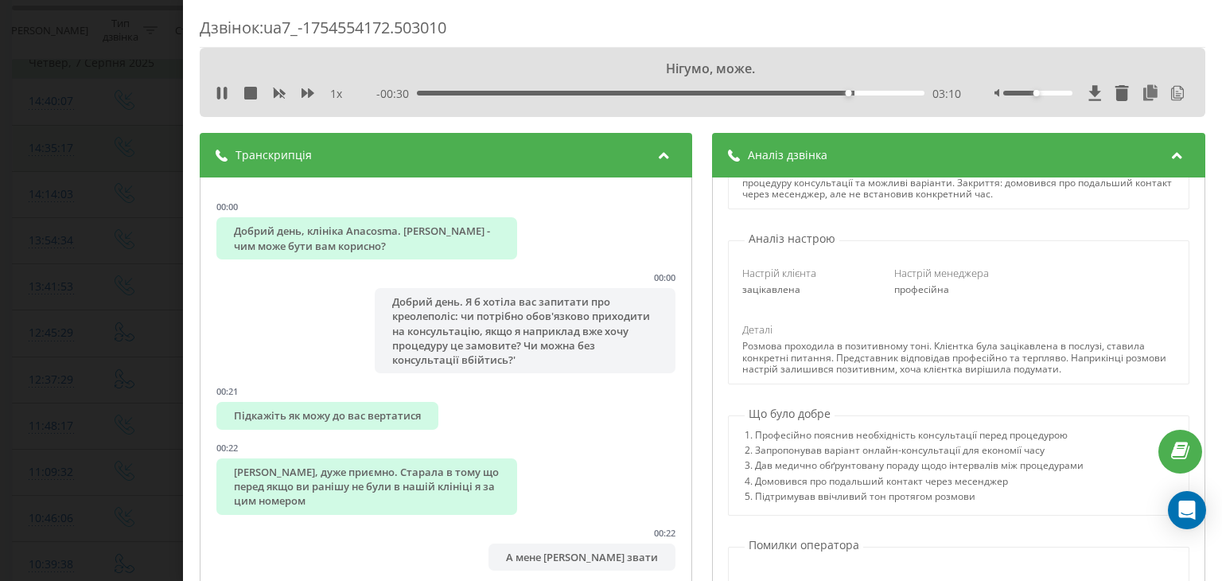
click at [987, 526] on div "Назва профілю Контроль якості дзвінків Підсумок дзвінка Клієнтка [PERSON_NAME] …" at bounding box center [959, 454] width 493 height 554
click at [64, 197] on div "Дзвінок : ua7_-1754554172.503010 1 x 00:00 03:41 03:41 Транскрипція 00:00 Добри…" at bounding box center [611, 290] width 1222 height 581
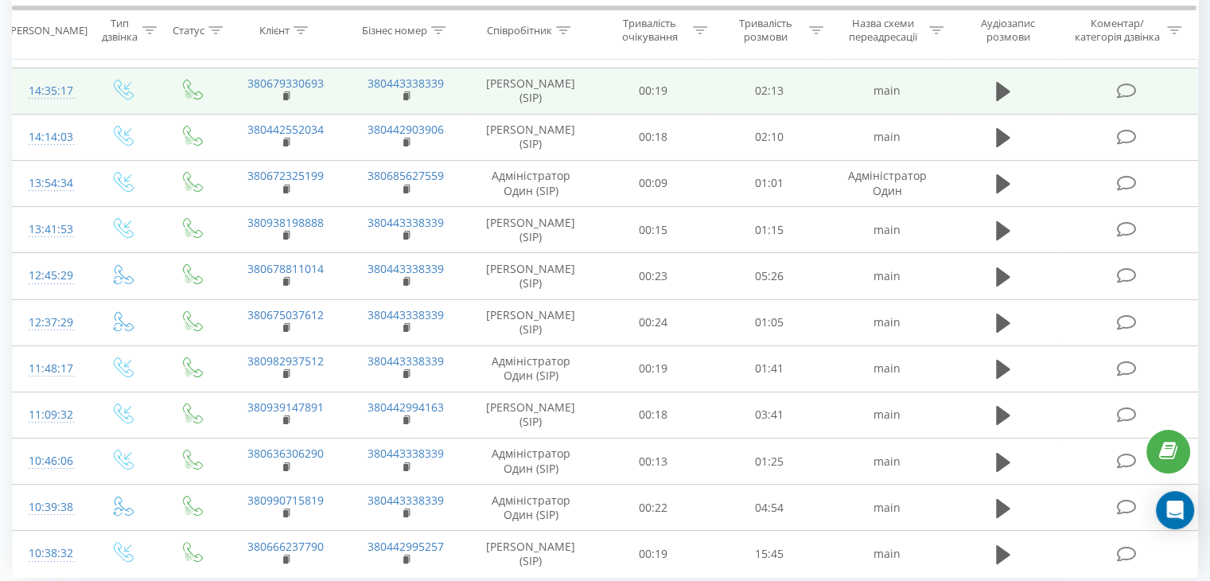
scroll to position [239, 0]
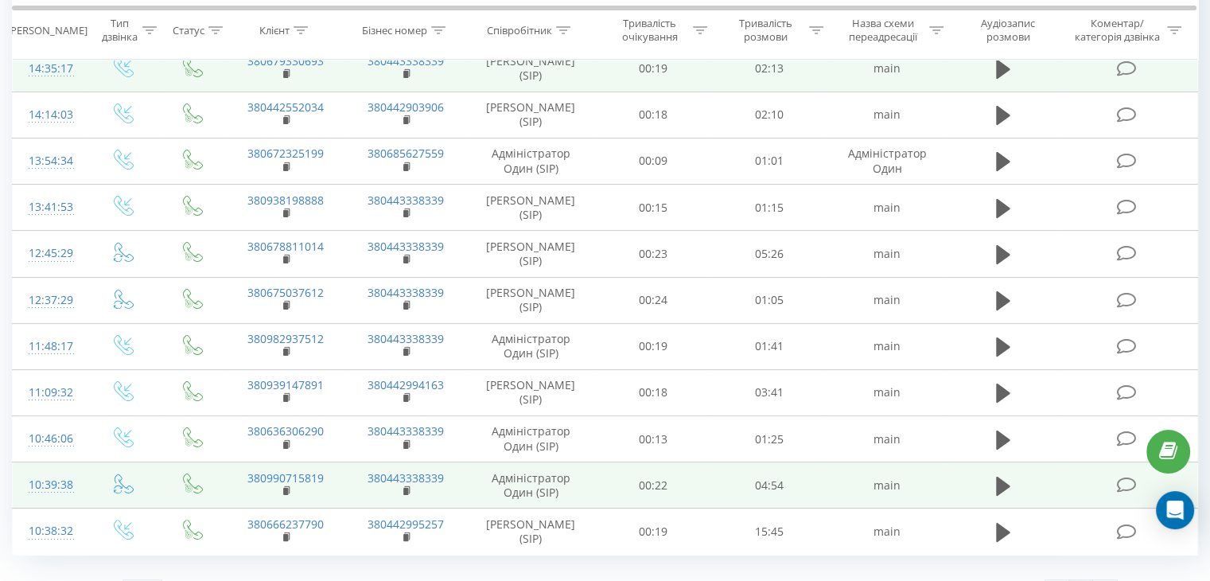
click at [987, 486] on td at bounding box center [1003, 485] width 111 height 46
click at [1000, 485] on icon at bounding box center [1003, 486] width 14 height 19
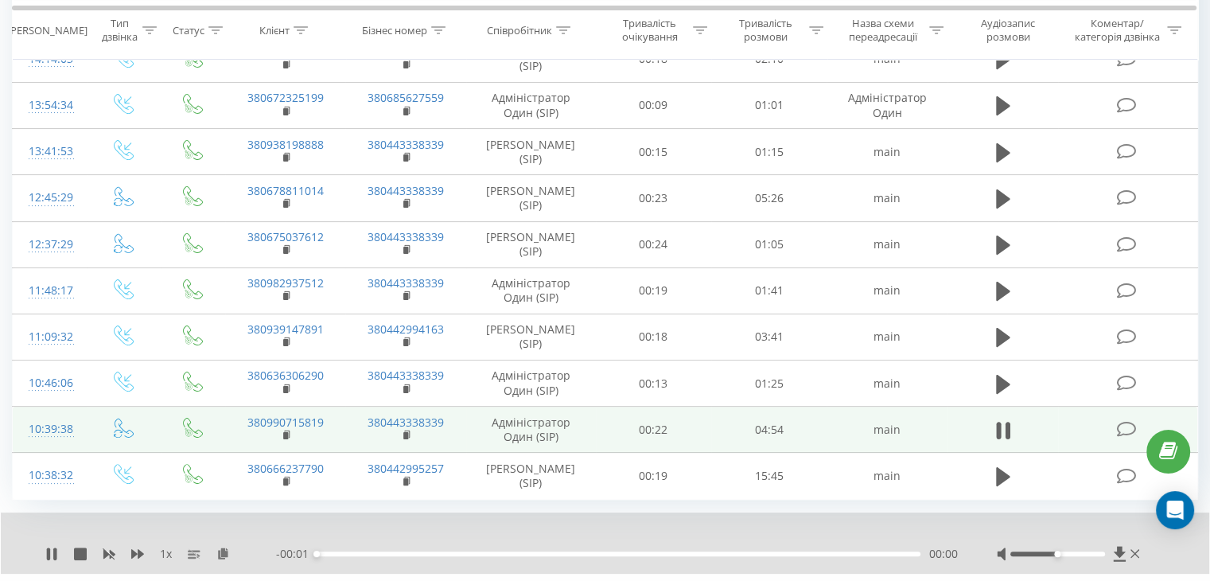
scroll to position [318, 0]
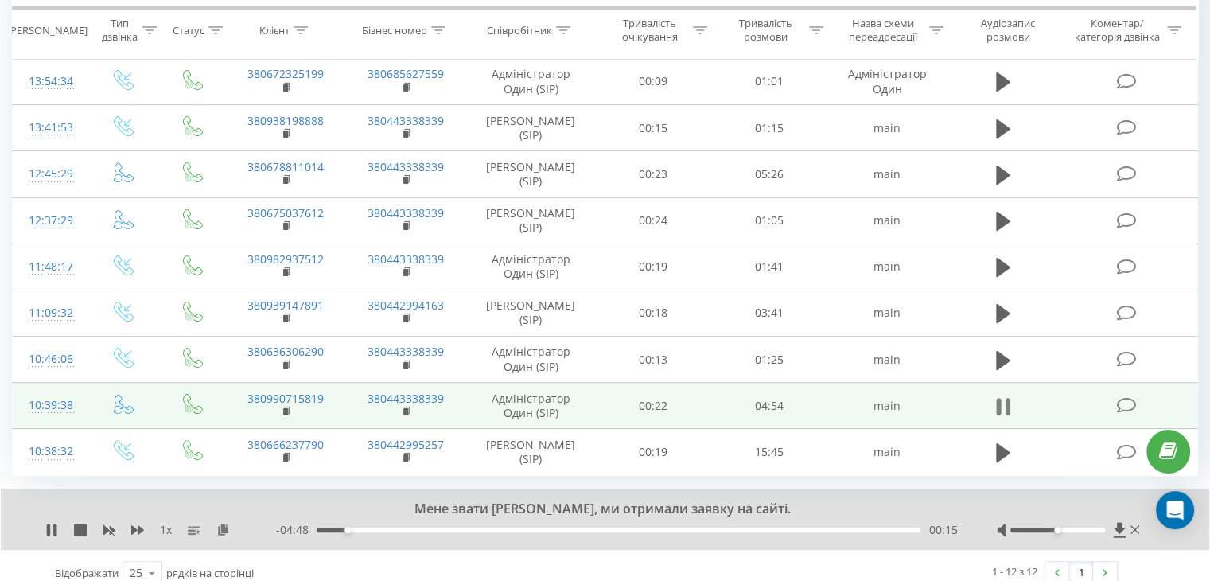
click at [995, 403] on button at bounding box center [1004, 407] width 24 height 24
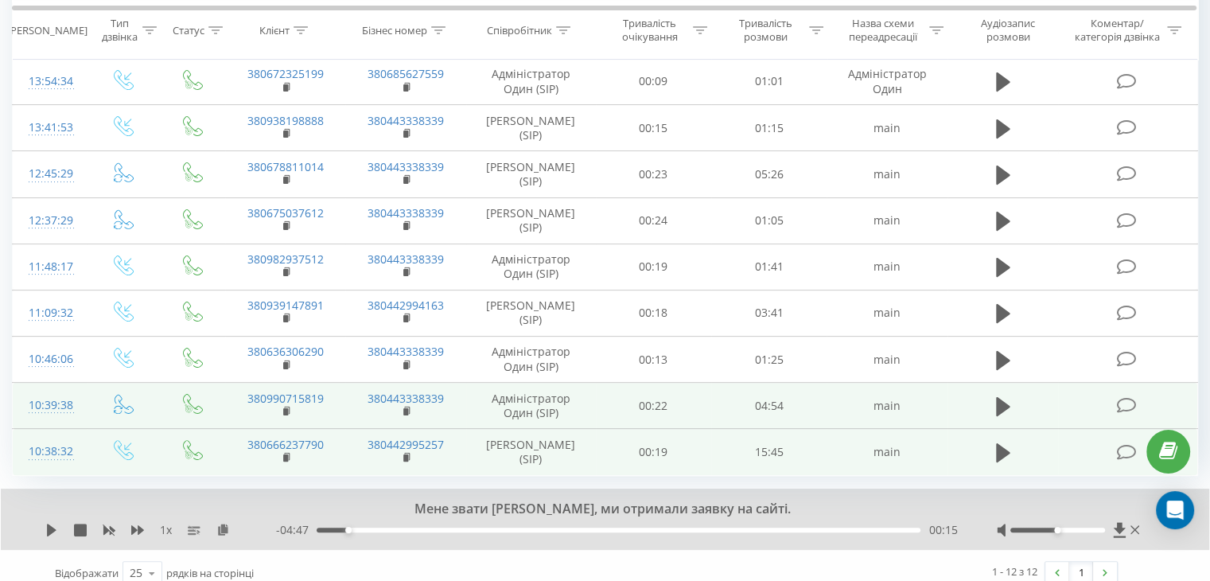
drag, startPoint x: 996, startPoint y: 446, endPoint x: 1012, endPoint y: 470, distance: 28.7
click at [997, 446] on icon at bounding box center [1003, 452] width 14 height 19
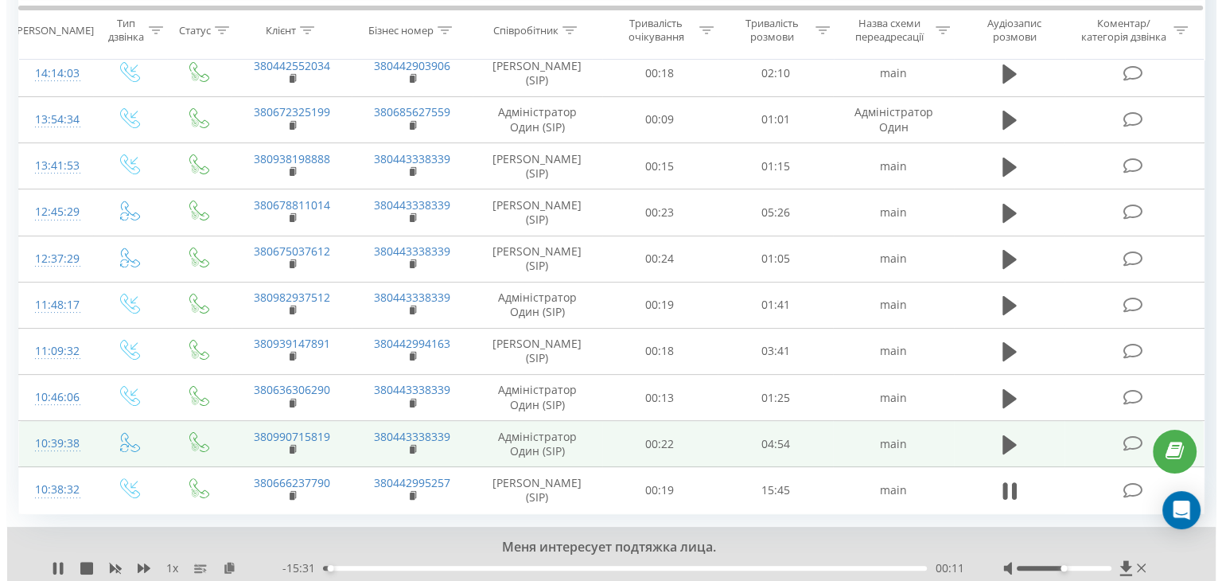
scroll to position [0, 0]
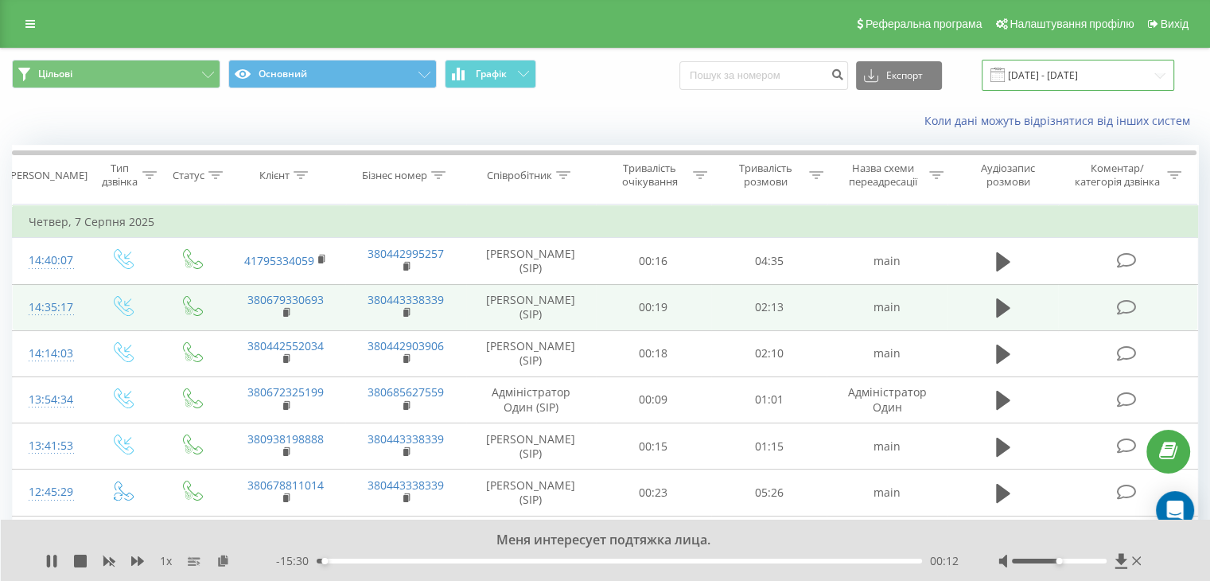
click at [1097, 77] on input "[DATE] - [DATE]" at bounding box center [1078, 75] width 193 height 31
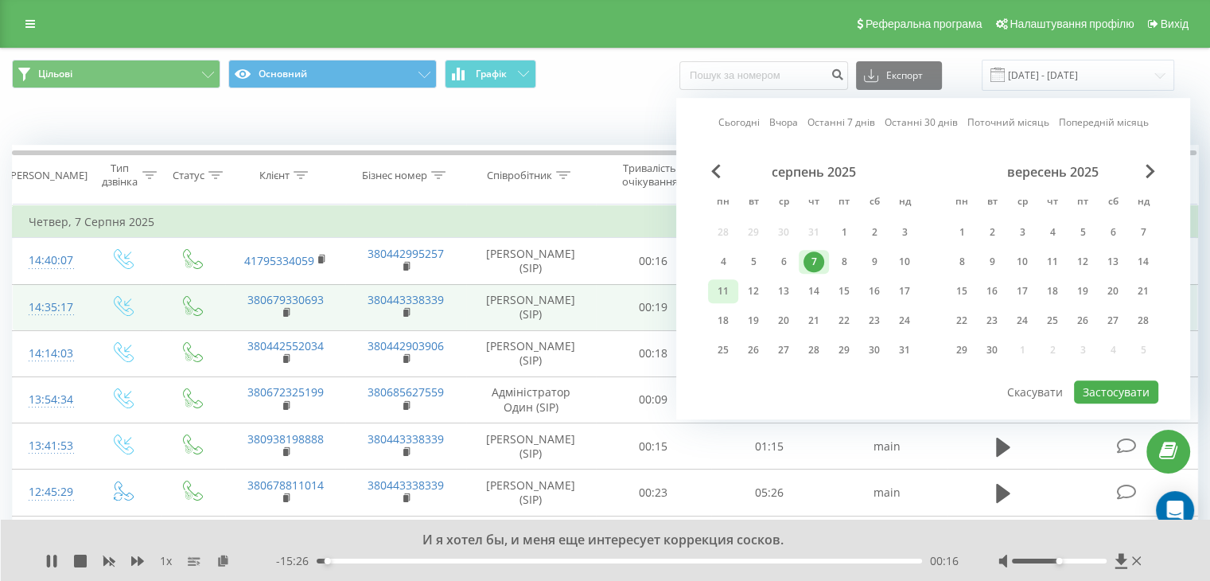
click at [729, 283] on div "11" at bounding box center [723, 291] width 21 height 21
click at [1134, 388] on button "Застосувати" at bounding box center [1116, 391] width 84 height 23
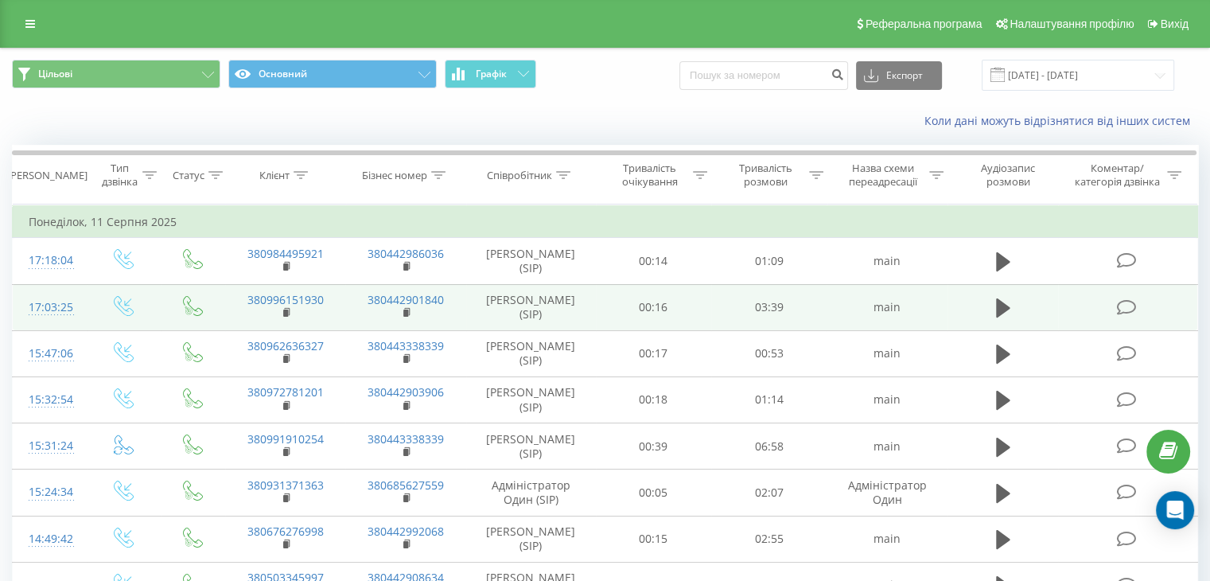
click at [1010, 325] on td at bounding box center [1003, 307] width 111 height 46
click at [1003, 308] on icon at bounding box center [1003, 307] width 14 height 19
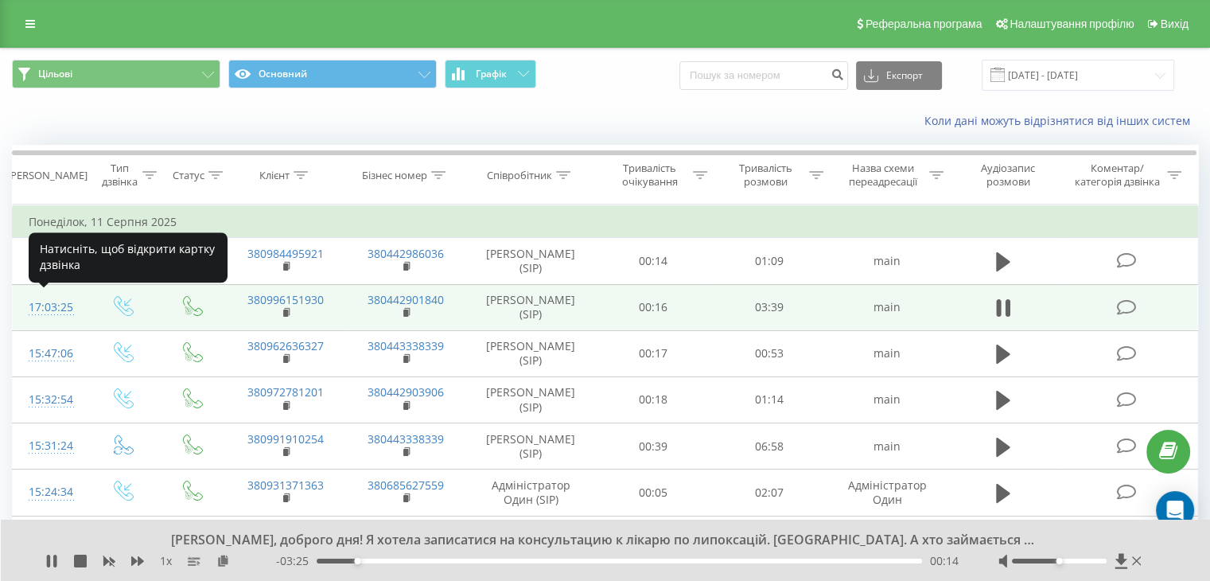
click at [31, 308] on div "17:03:25" at bounding box center [50, 307] width 42 height 31
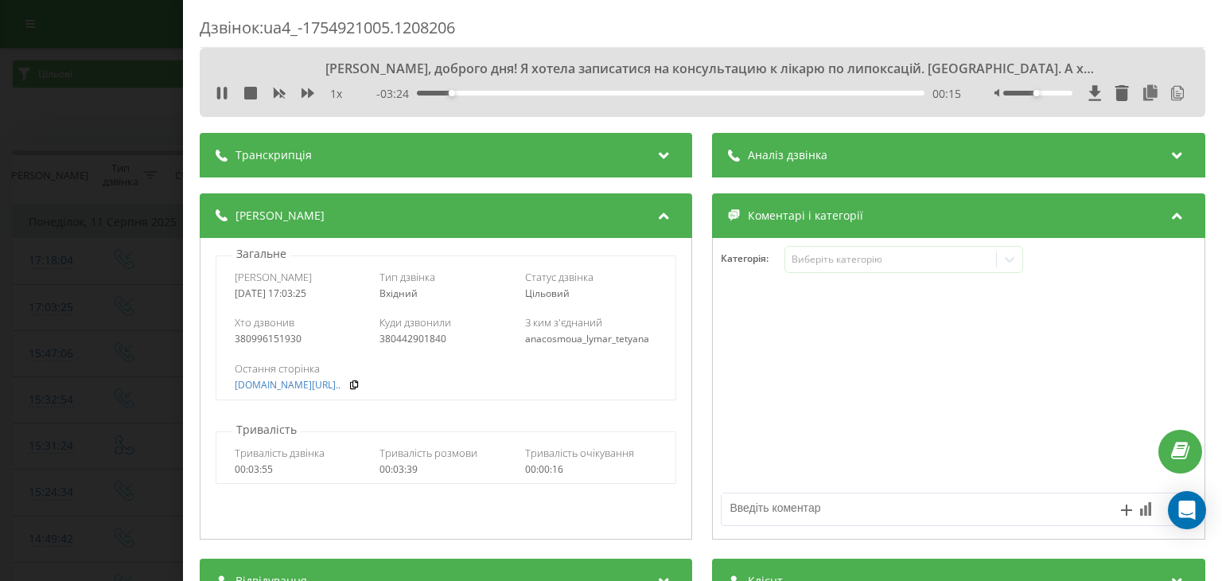
click at [803, 154] on span "Аналіз дзвінка" at bounding box center [789, 155] width 80 height 16
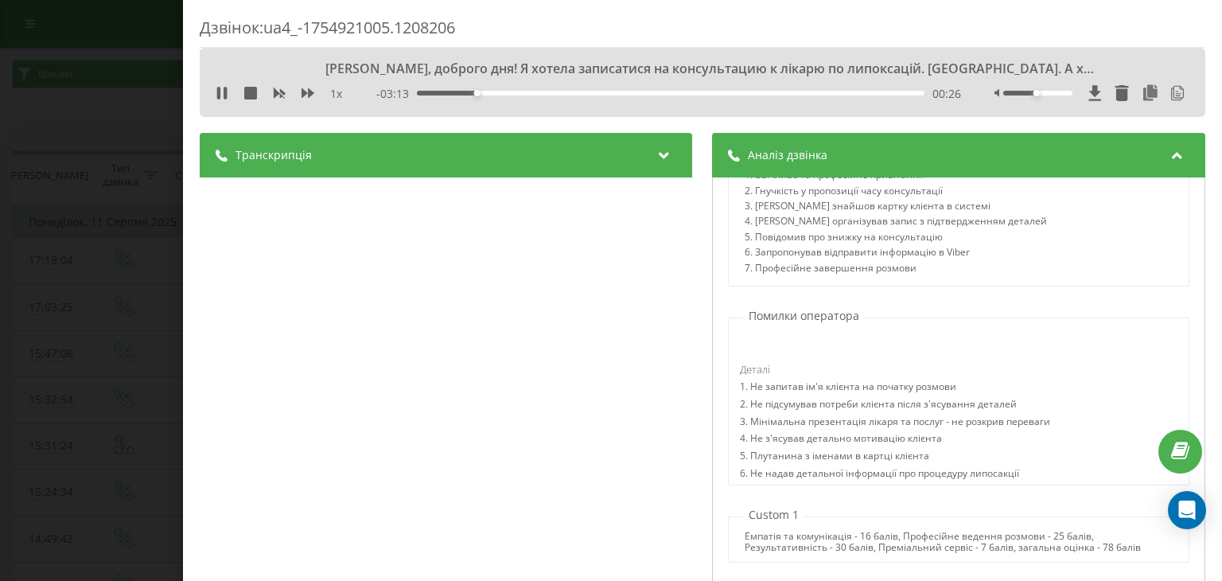
scroll to position [647, 0]
click at [1142, 98] on icon at bounding box center [1151, 93] width 19 height 16
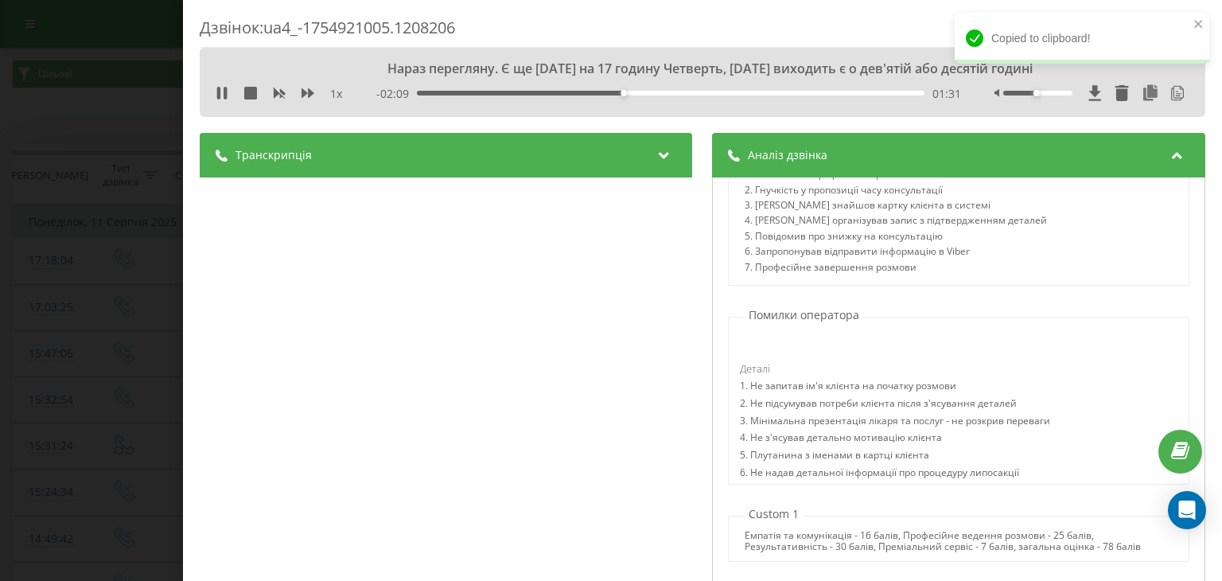
scroll to position [80, 0]
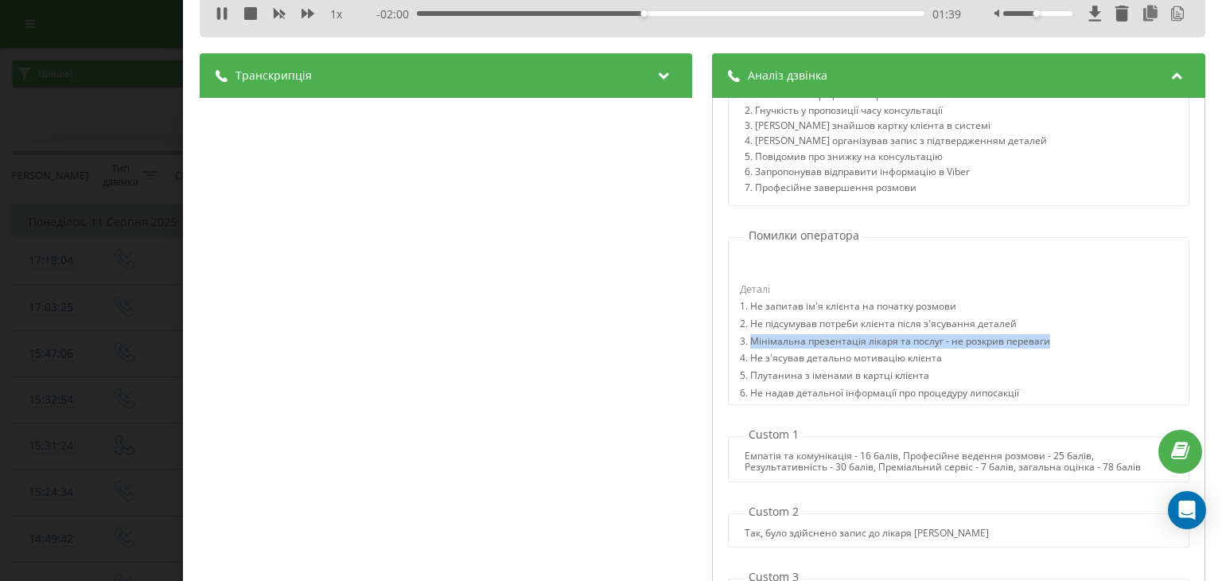
drag, startPoint x: 1041, startPoint y: 343, endPoint x: 743, endPoint y: 337, distance: 297.7
click at [743, 337] on div "3. Мінімальна презентація лікаря та послуг - не розкрив переваги" at bounding box center [896, 344] width 310 height 18
copy div "Мінімальна презентація лікаря та послуг - не розкрив переваги"
click at [218, 12] on icon at bounding box center [218, 13] width 3 height 13
click at [216, 16] on icon at bounding box center [222, 13] width 13 height 13
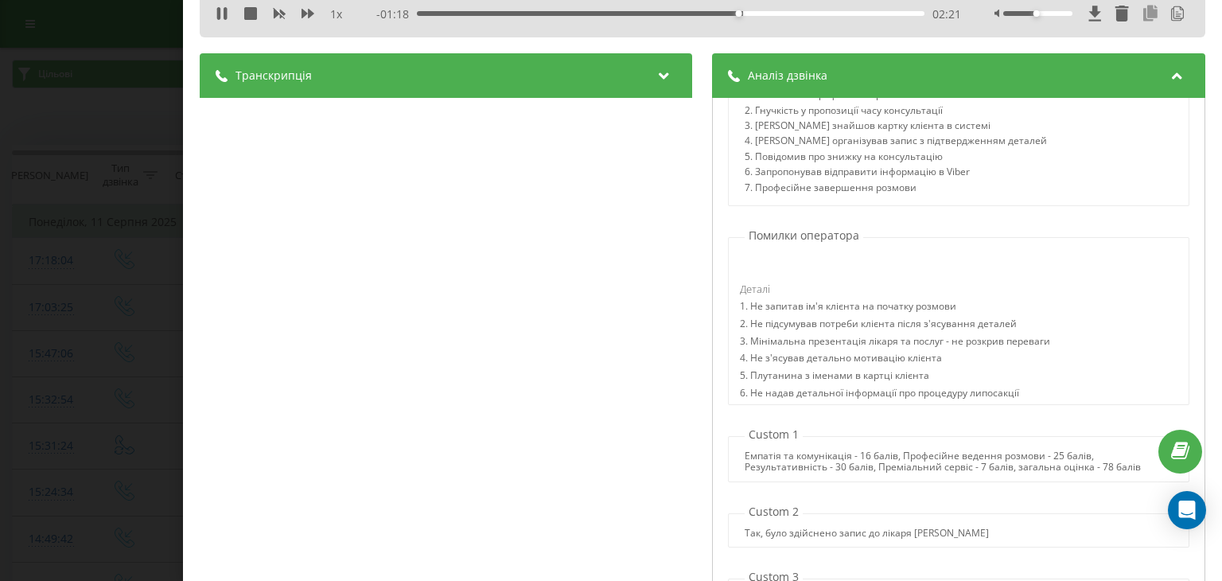
click at [1142, 13] on icon at bounding box center [1151, 14] width 19 height 16
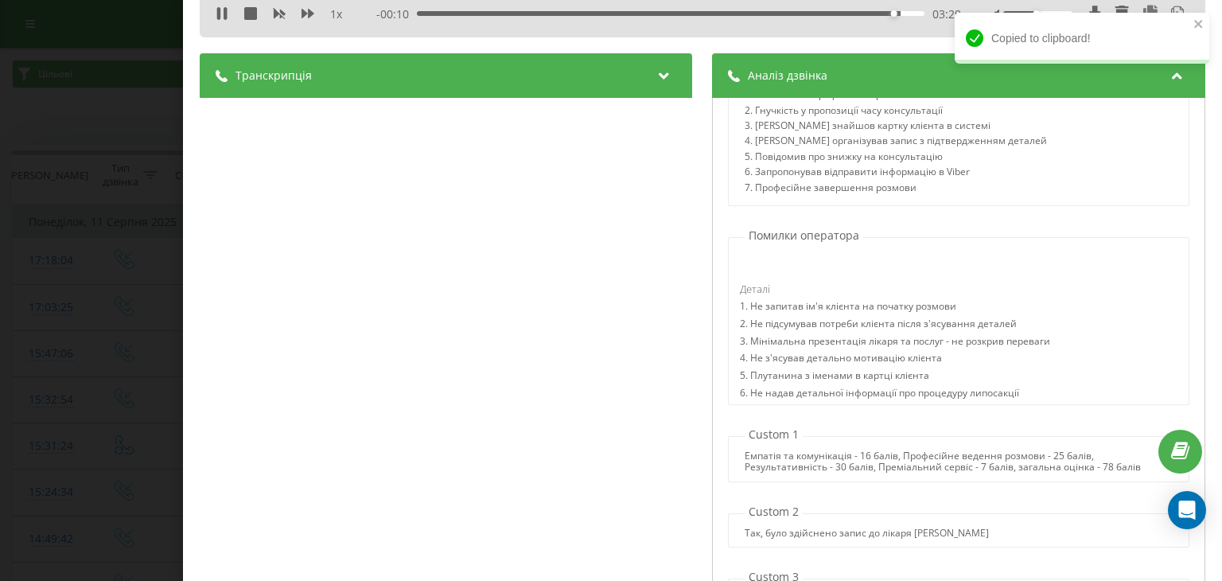
click at [60, 376] on div "Дзвінок : ua4_-1754921005.1208206 Ні, мабутьні. 1 x - 00:10 03:29 03:29 Транскр…" at bounding box center [611, 290] width 1222 height 581
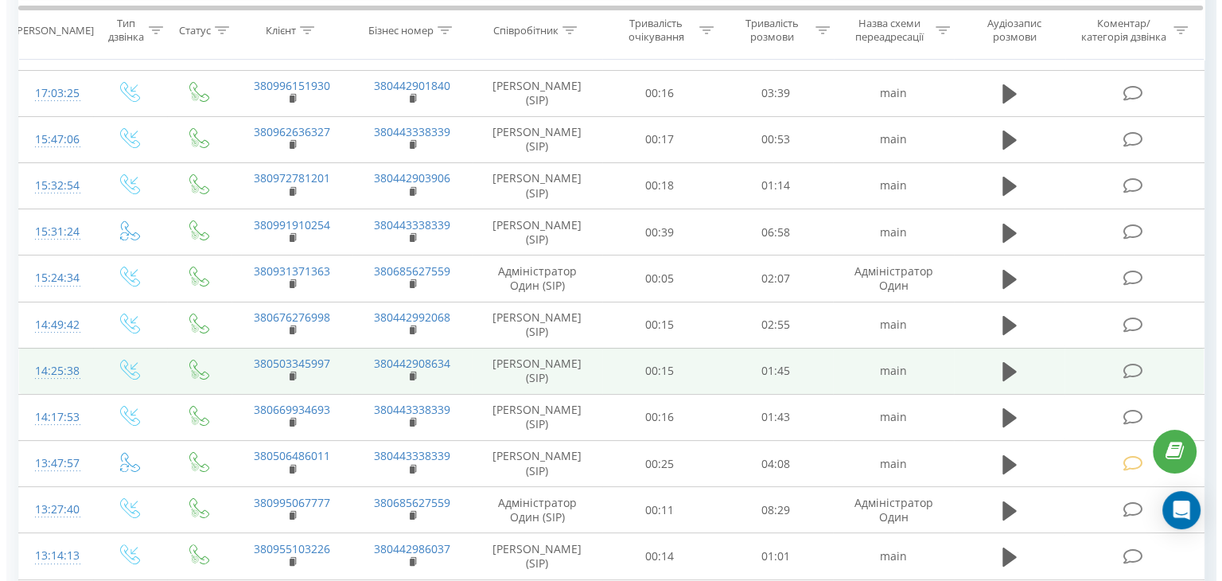
scroll to position [239, 0]
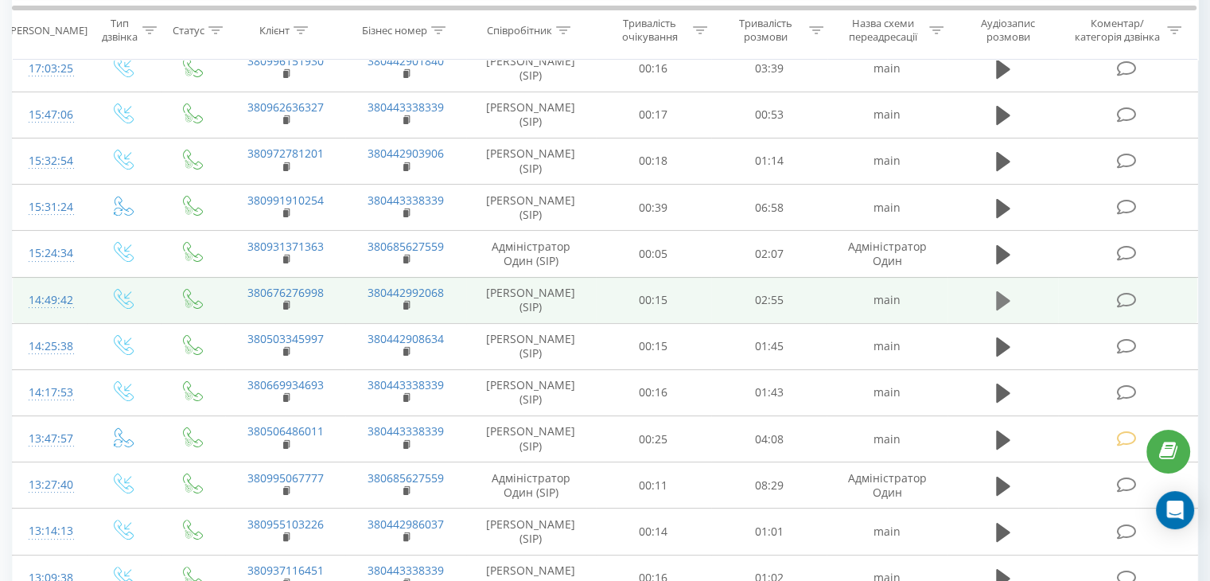
click at [996, 302] on icon at bounding box center [1003, 300] width 14 height 19
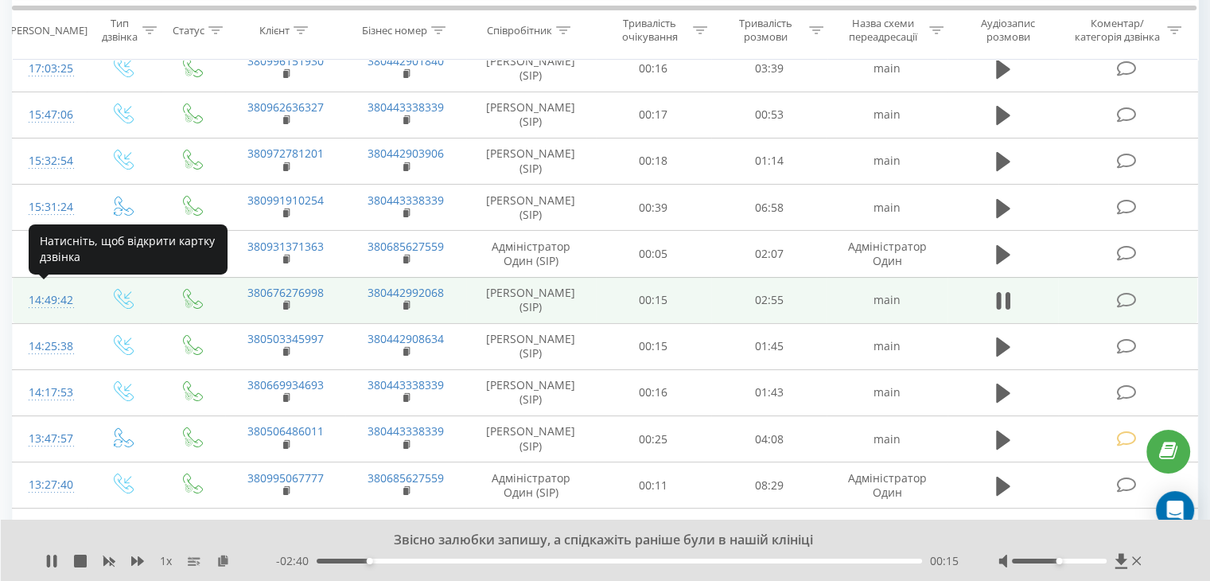
click at [56, 294] on div "14:49:42" at bounding box center [50, 300] width 42 height 31
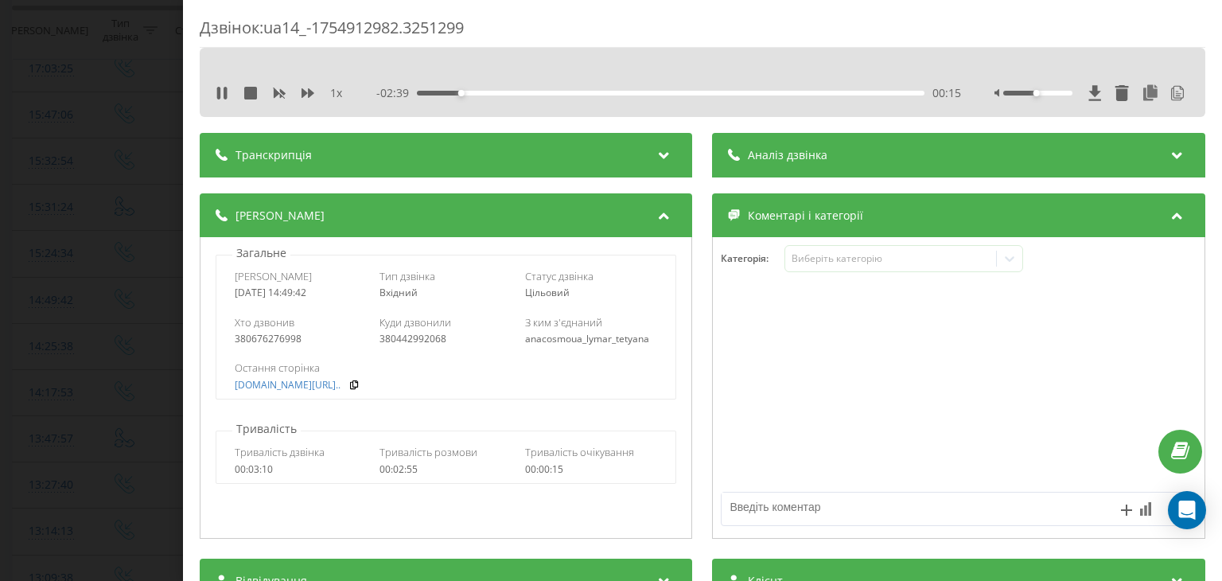
click at [545, 150] on div "Транскрипція" at bounding box center [446, 155] width 493 height 45
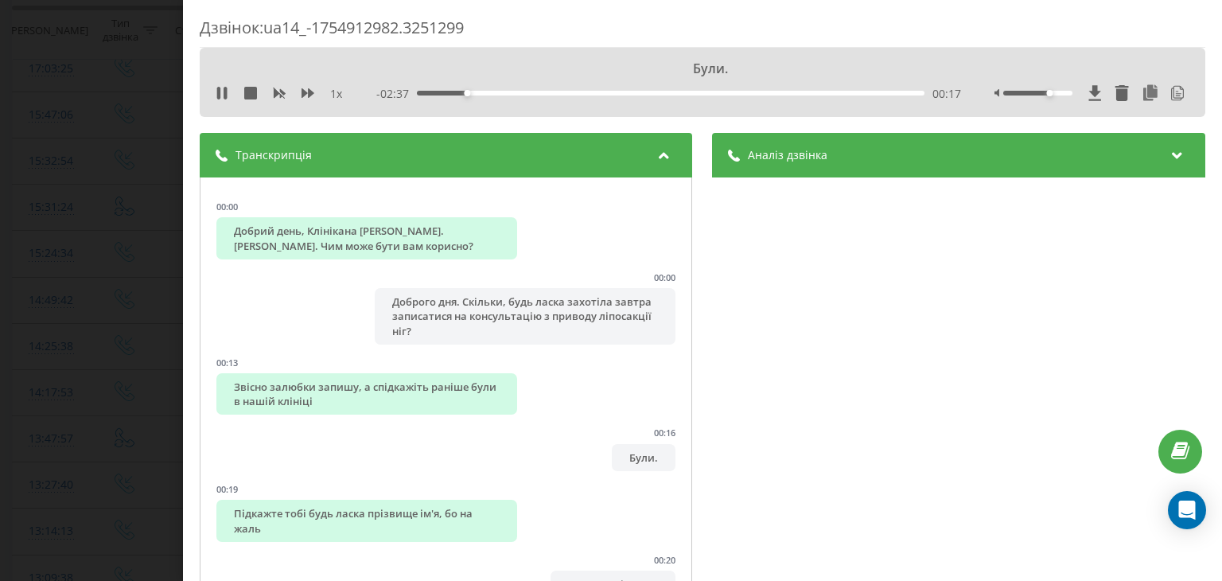
click at [1041, 91] on div at bounding box center [1038, 93] width 68 height 5
drag, startPoint x: 1019, startPoint y: 134, endPoint x: 1012, endPoint y: 142, distance: 10.2
click at [1018, 134] on div "Аналіз дзвінка" at bounding box center [959, 155] width 493 height 45
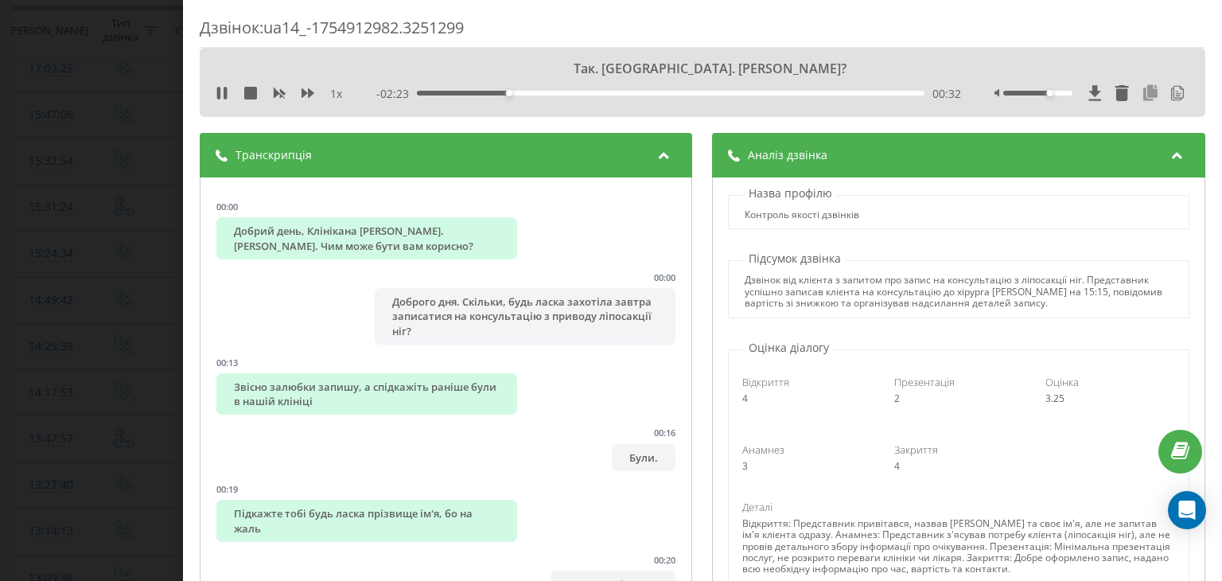
click at [1142, 95] on icon at bounding box center [1151, 93] width 19 height 16
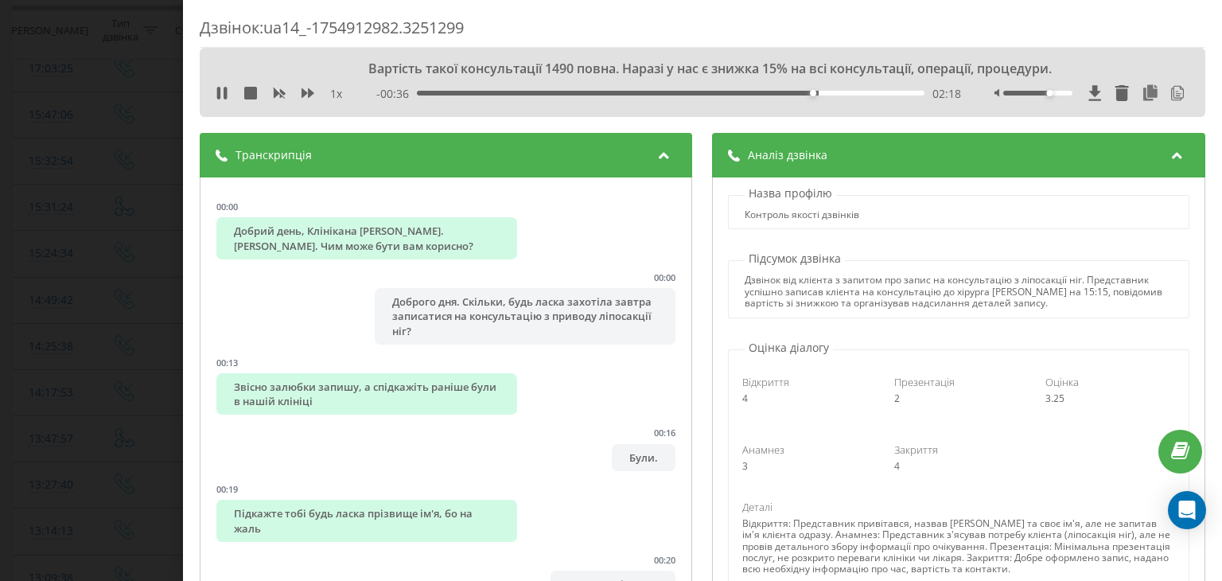
click at [45, 268] on div "Дзвінок : ua14_-1754912982.3251299 Вартість такої консультації 1490 повна. Нара…" at bounding box center [611, 290] width 1222 height 581
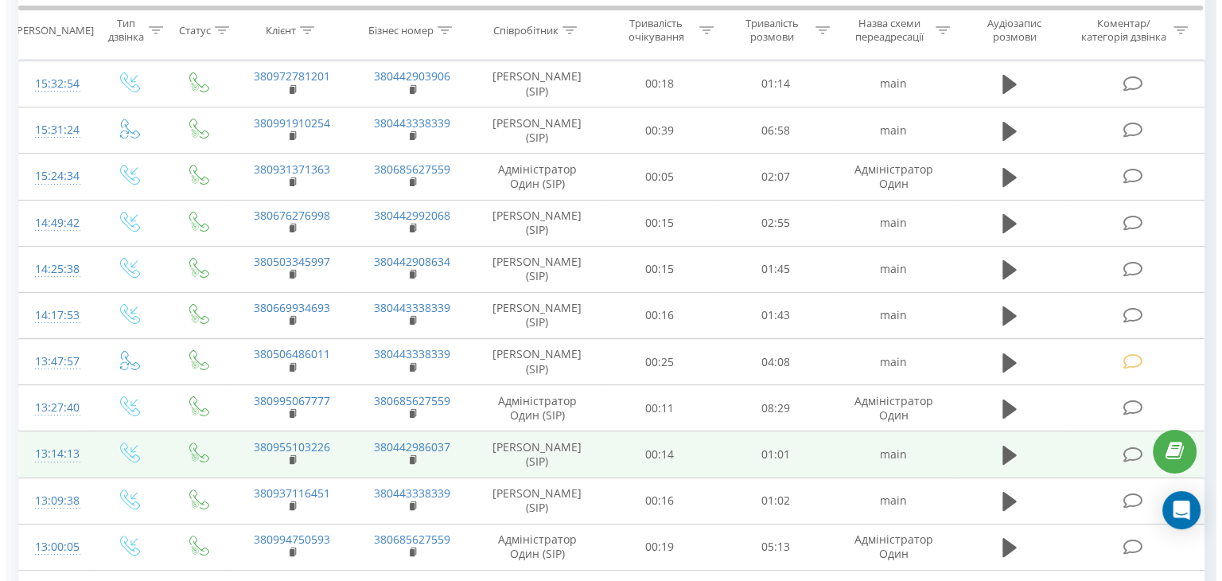
scroll to position [318, 0]
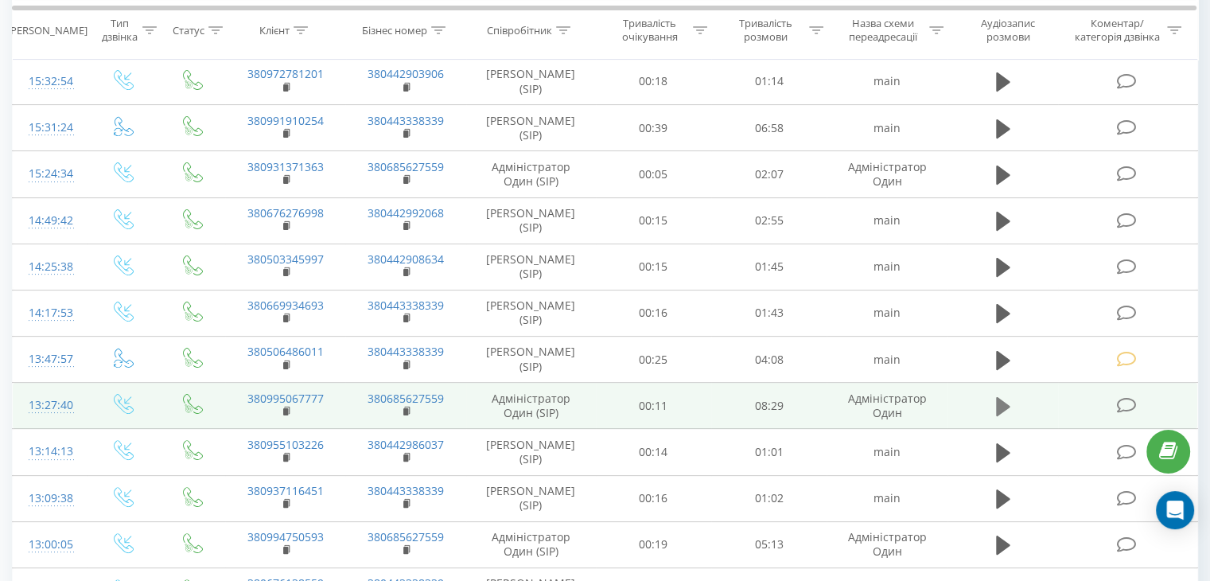
click at [1000, 407] on icon at bounding box center [1003, 406] width 14 height 19
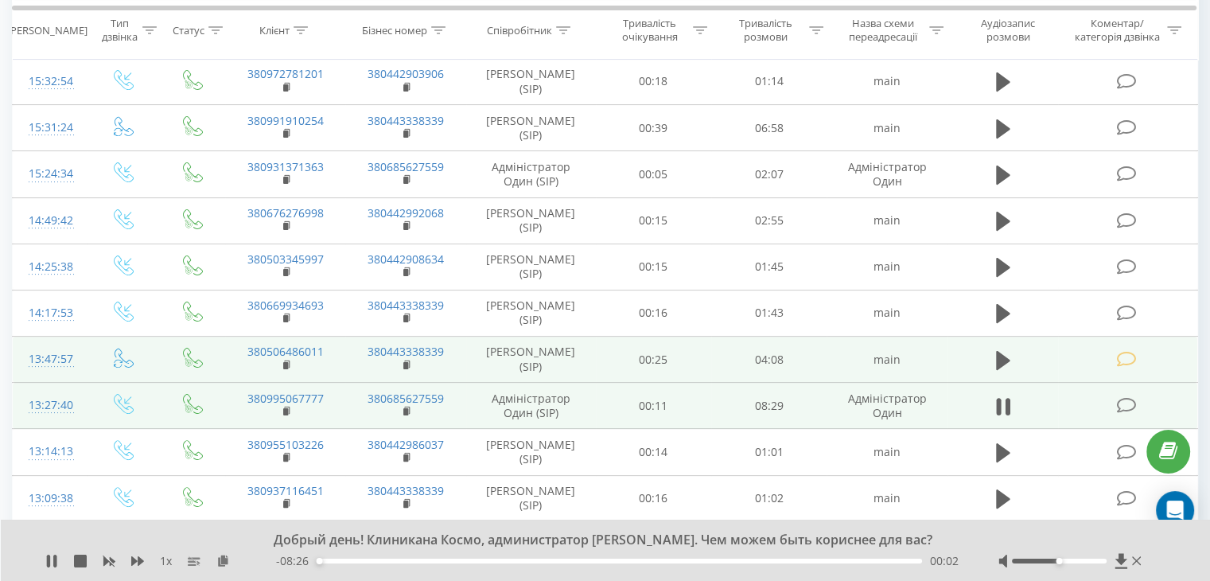
click at [1121, 357] on icon at bounding box center [1127, 359] width 20 height 17
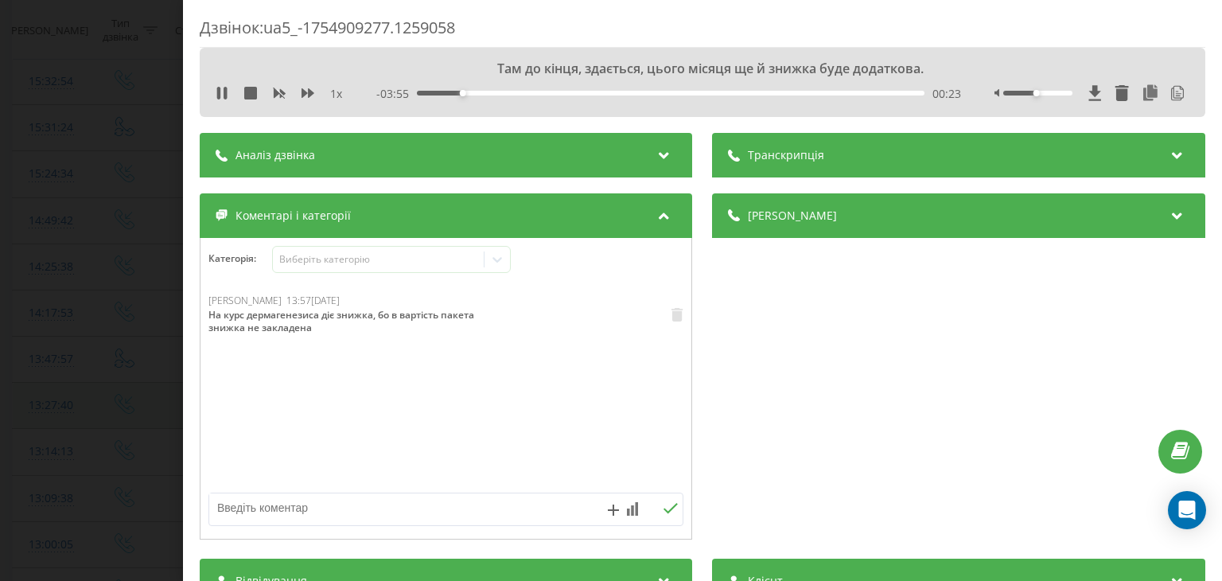
drag, startPoint x: 433, startPoint y: 347, endPoint x: 409, endPoint y: 399, distance: 57.0
click at [409, 399] on div "[PERSON_NAME] 13:57[DATE] На курс дермагенезиса діє знижка, бо в вартість пакет…" at bounding box center [446, 389] width 491 height 191
click at [880, 157] on div "Транскрипція" at bounding box center [959, 155] width 493 height 45
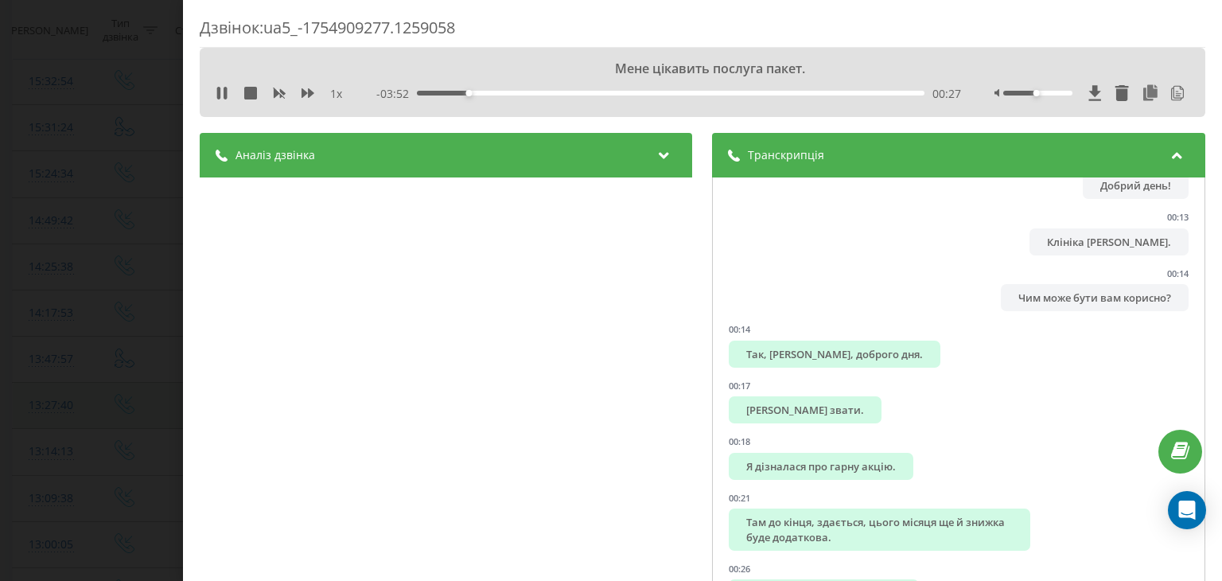
scroll to position [80, 0]
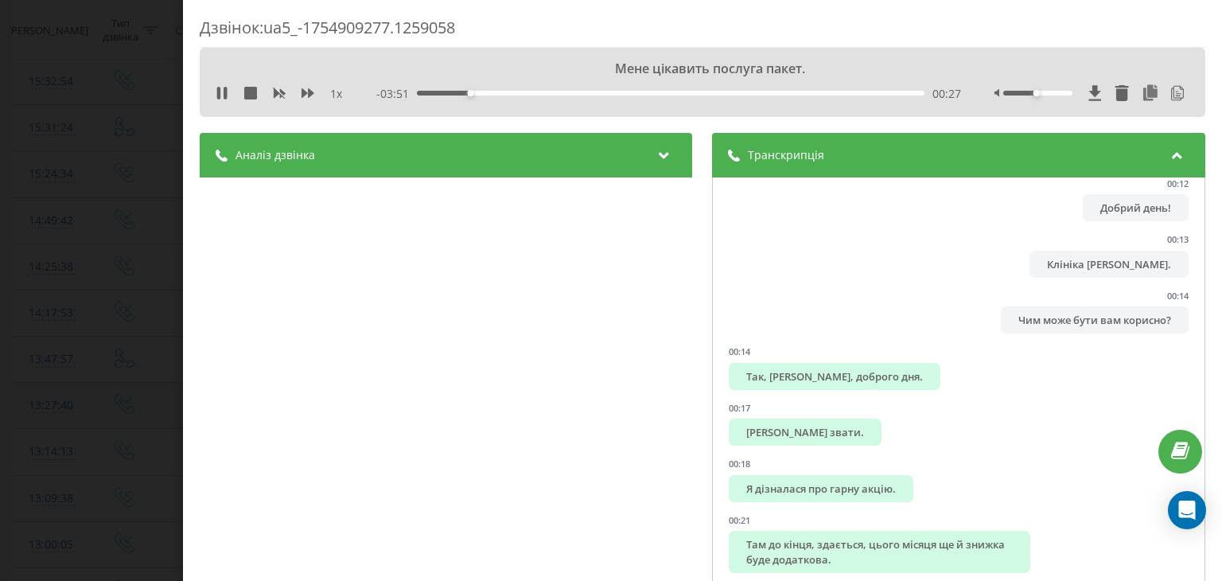
click at [435, 148] on div "Аналіз дзвінка" at bounding box center [446, 155] width 493 height 45
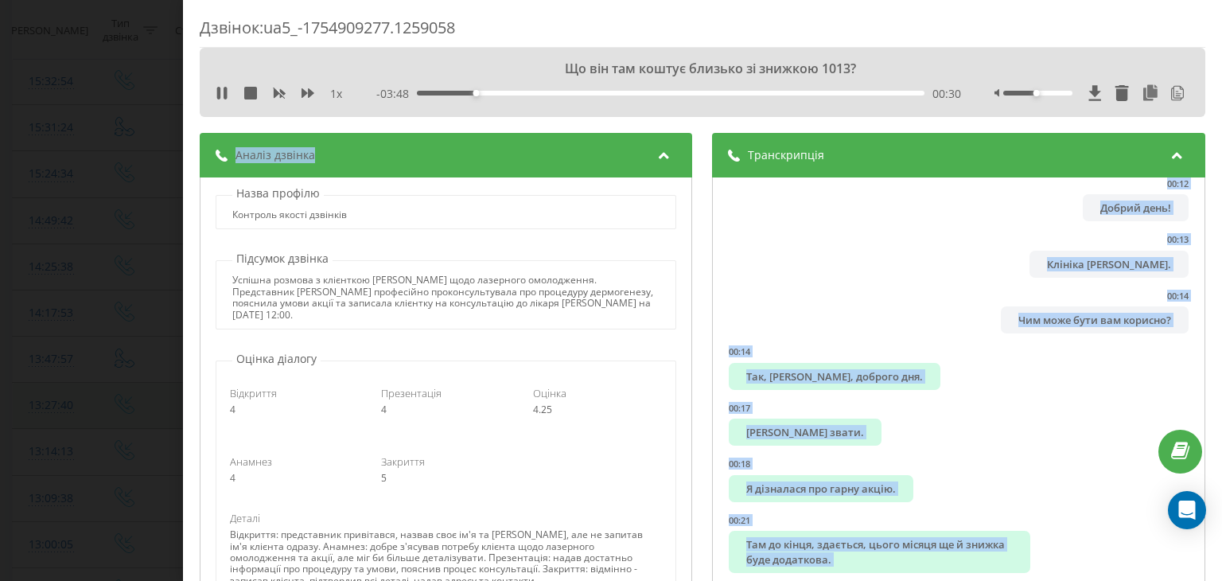
drag, startPoint x: 863, startPoint y: 154, endPoint x: 369, endPoint y: 150, distance: 493.4
click at [369, 150] on div "Транскрипція 00:11 Доброго дня. 00:12 Добрий день! 00:13 [PERSON_NAME]. 00:14 Ч…" at bounding box center [703, 434] width 1006 height 602
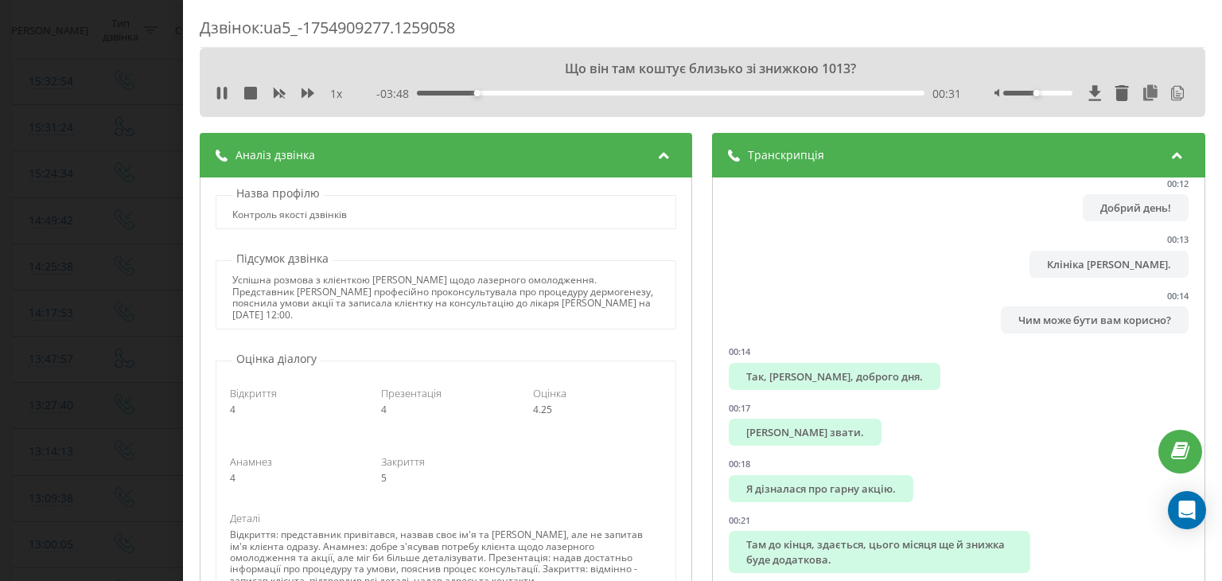
click at [482, 173] on div "Аналіз дзвінка" at bounding box center [446, 155] width 493 height 45
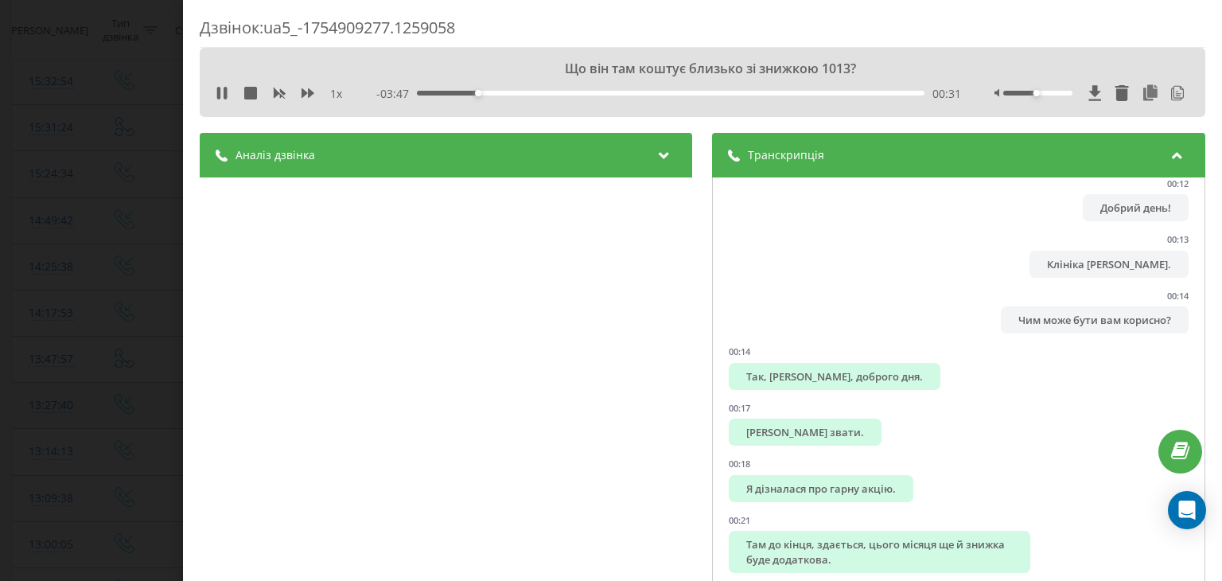
click at [482, 173] on div "Аналіз дзвінка" at bounding box center [446, 155] width 493 height 45
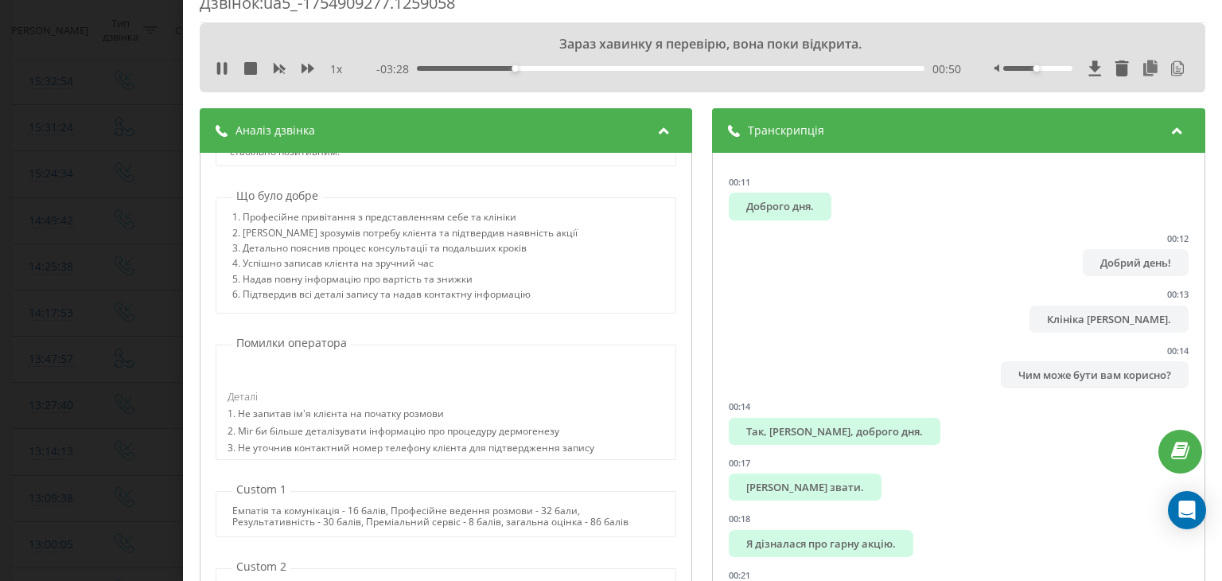
scroll to position [0, 0]
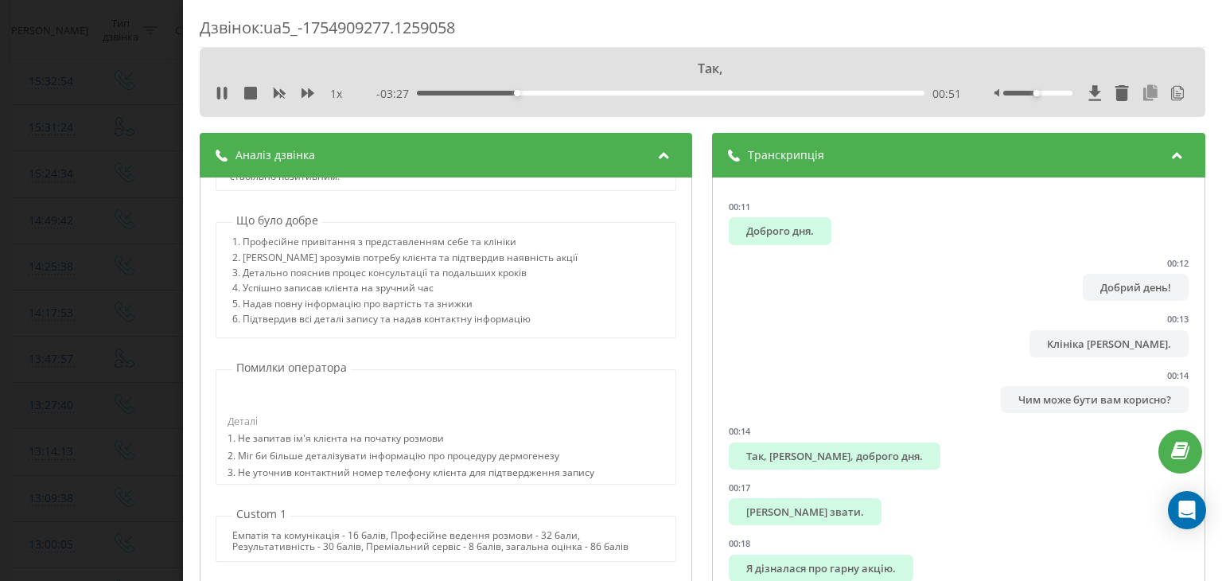
click at [1144, 98] on icon at bounding box center [1151, 93] width 19 height 16
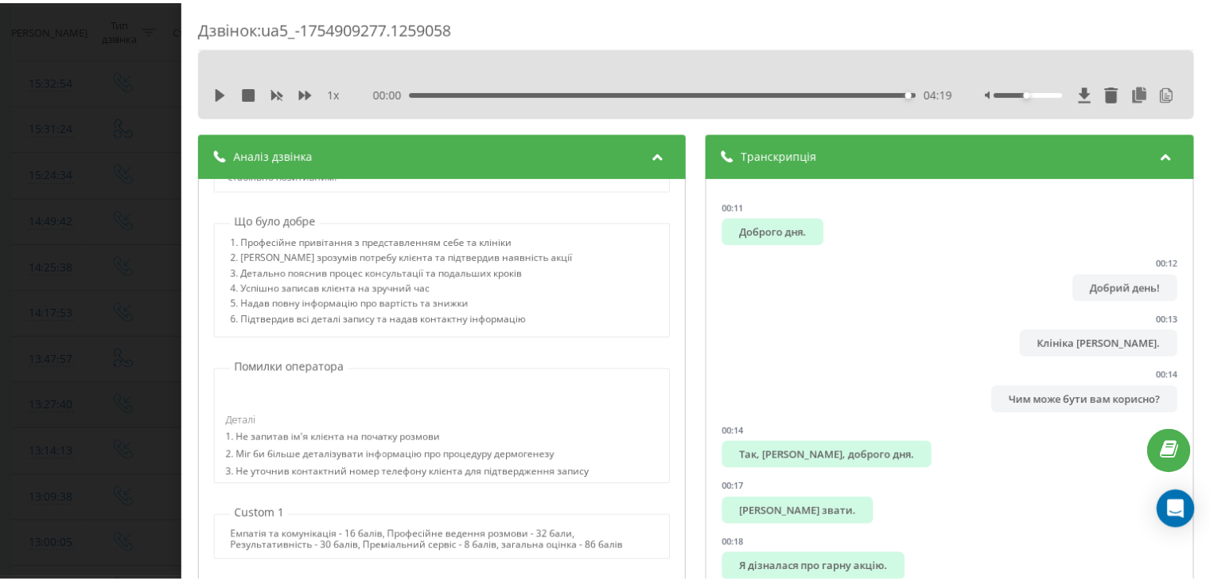
scroll to position [579, 0]
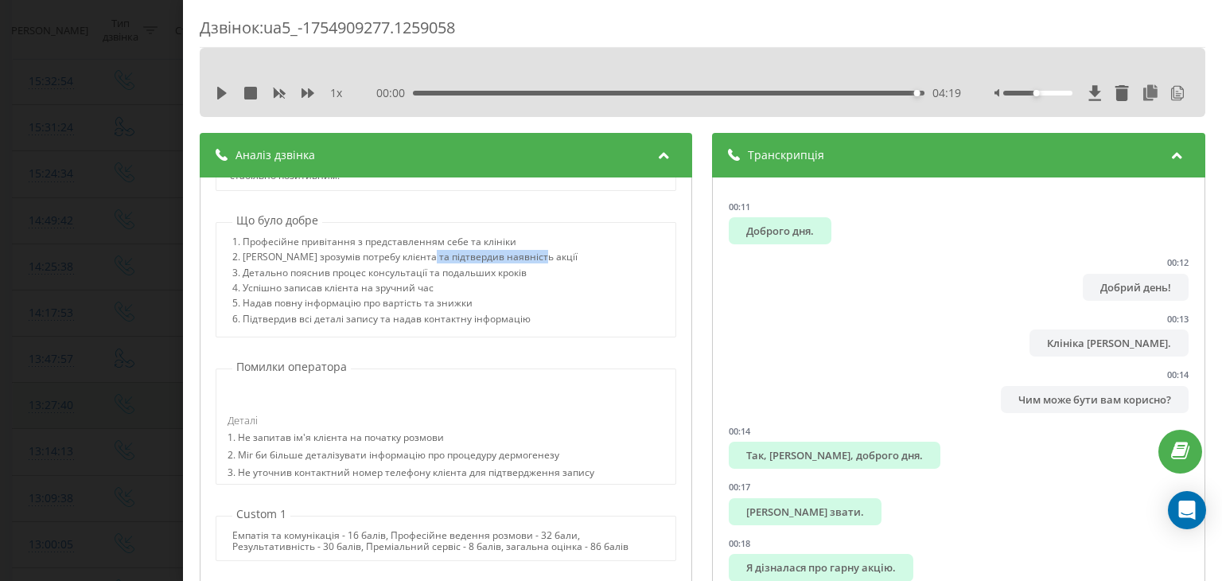
drag, startPoint x: 538, startPoint y: 259, endPoint x: 426, endPoint y: 263, distance: 112.3
click at [426, 263] on div "1. Професійне привітання з представленням себе та клініки 2. [PERSON_NAME] зроз…" at bounding box center [445, 282] width 459 height 92
click at [445, 290] on div "4. Успішно записав клієнта на зручний час" at bounding box center [404, 290] width 345 height 15
drag, startPoint x: 544, startPoint y: 321, endPoint x: 245, endPoint y: 319, distance: 299.2
click at [245, 319] on div "1. Професійне привітання з представленням себе та клініки 2. [PERSON_NAME] зроз…" at bounding box center [445, 282] width 459 height 92
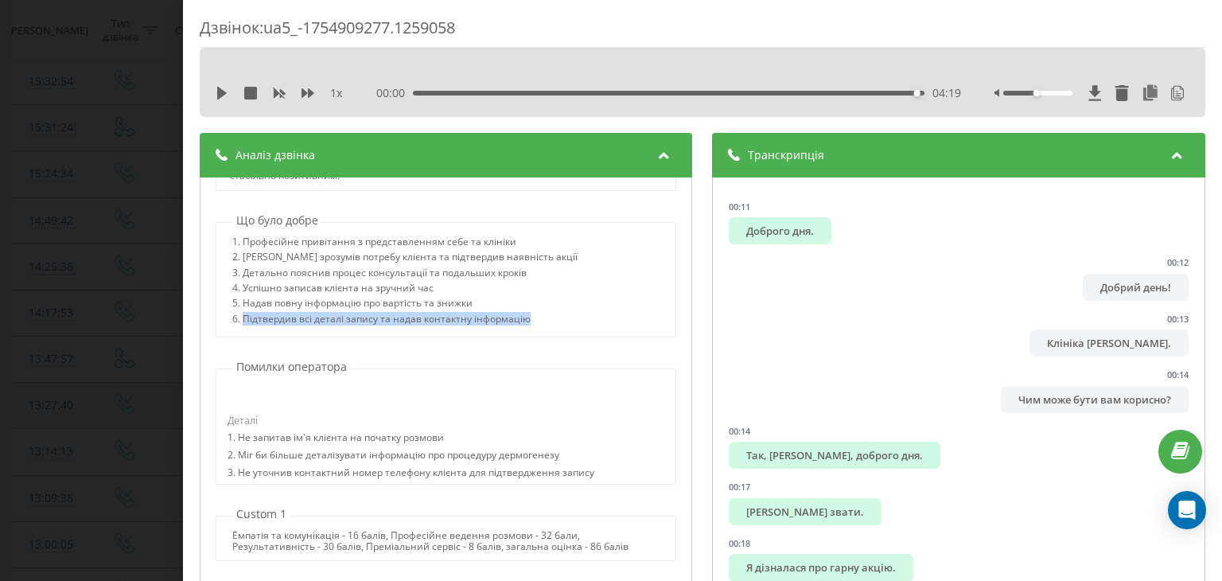
copy div "Підтвердив всі деталі запису та надав контактну інформацію"
click at [93, 216] on div "Дзвінок : ua5_-1754909277.1259058 1 x 00:00 04:19 04:19 Транскрипція 00:11 Добр…" at bounding box center [611, 290] width 1222 height 581
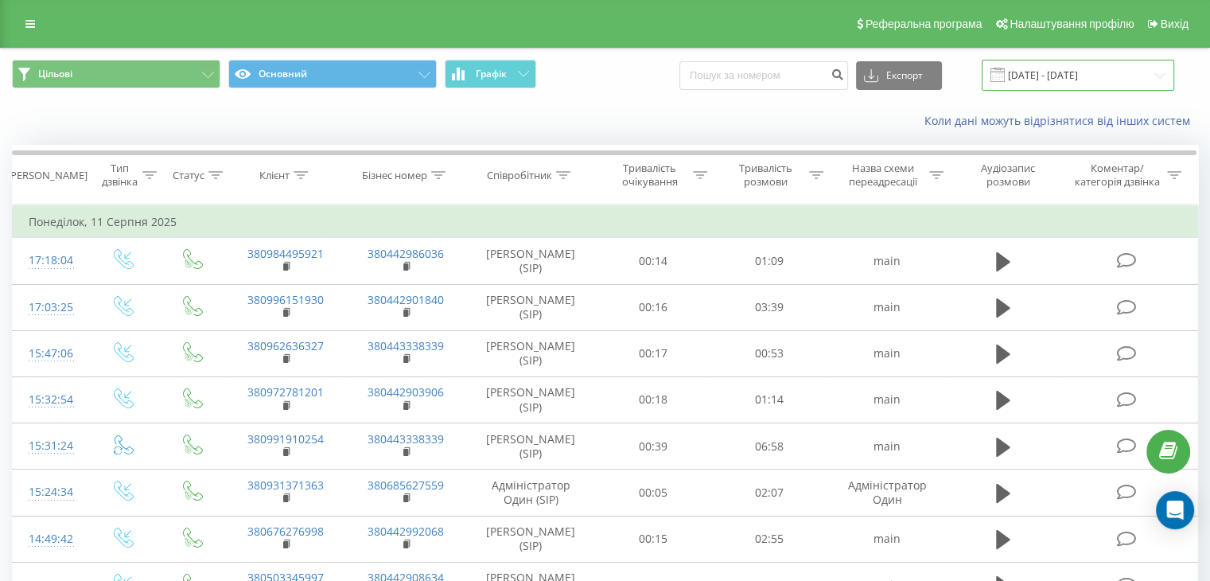
click at [1074, 71] on input "[DATE] - [DATE]" at bounding box center [1078, 75] width 193 height 31
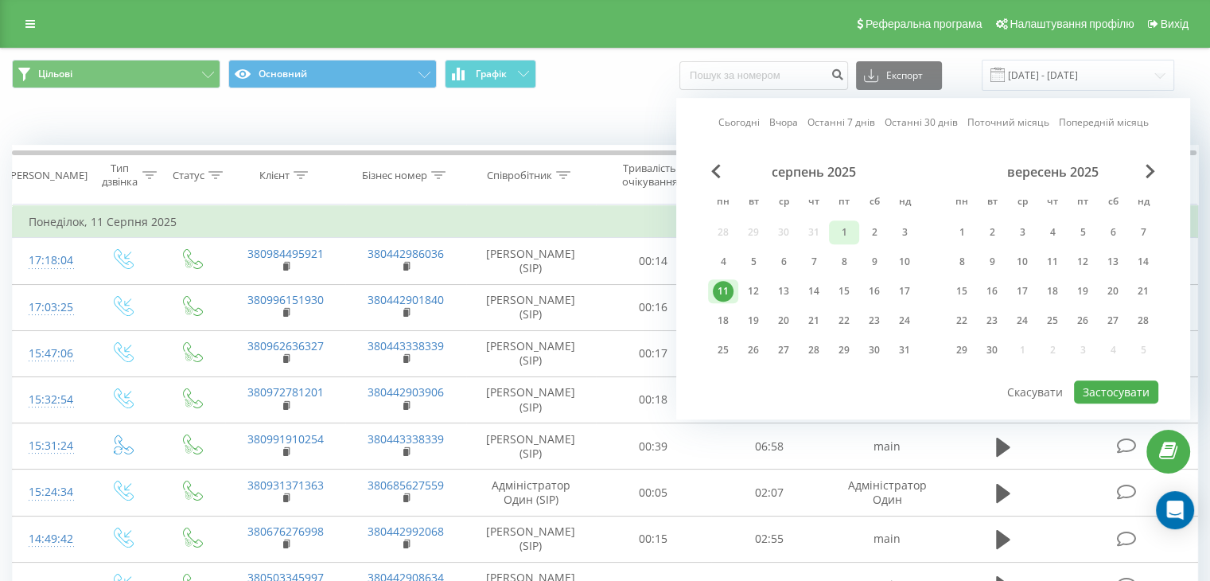
click at [844, 230] on div "1" at bounding box center [844, 232] width 21 height 21
click at [1117, 388] on button "Застосувати" at bounding box center [1116, 391] width 84 height 23
type input "[DATE] - [DATE]"
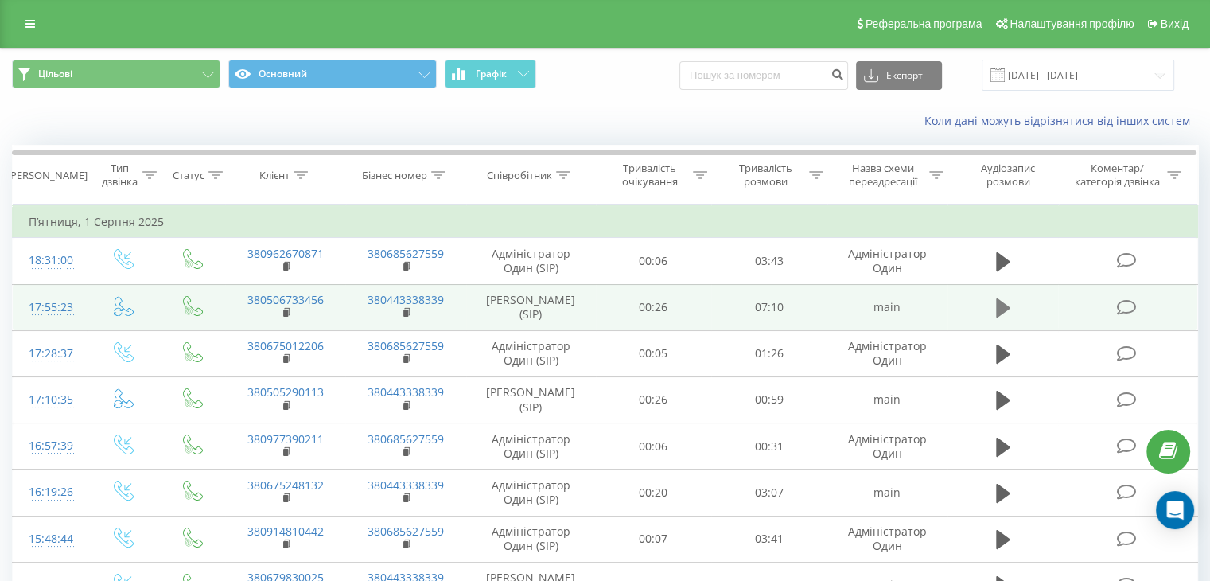
click at [993, 313] on button at bounding box center [1004, 308] width 24 height 24
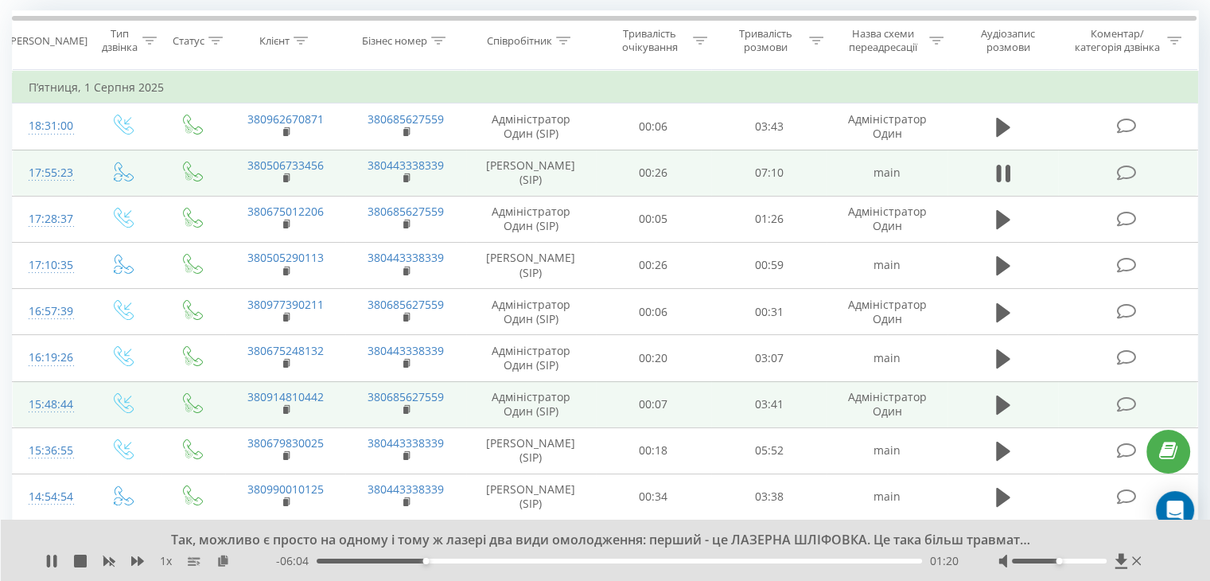
scroll to position [159, 0]
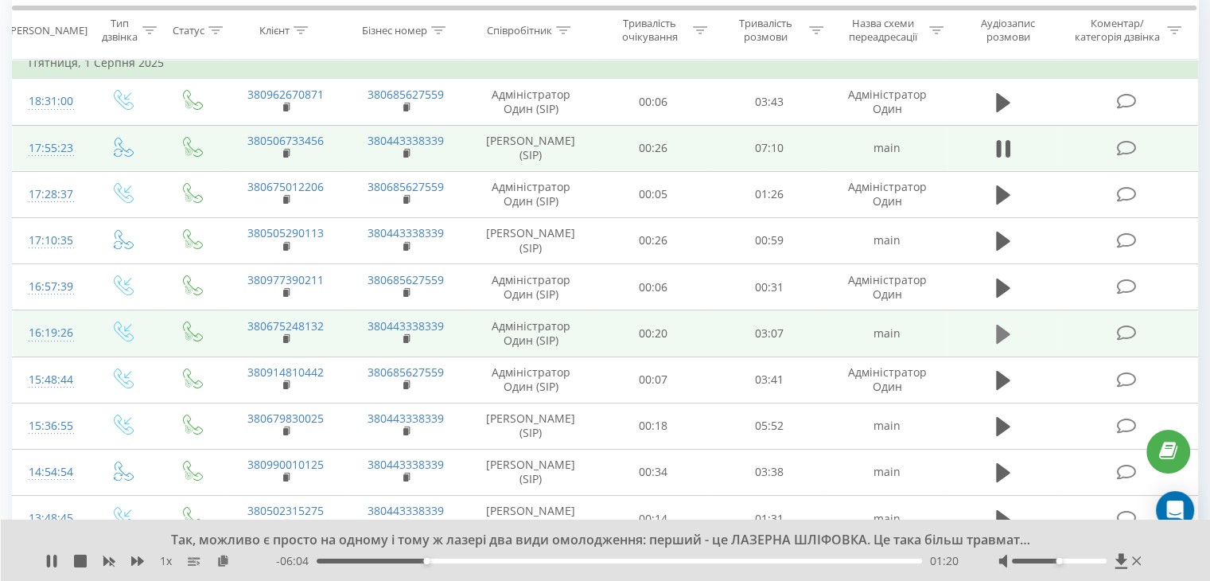
click at [1004, 344] on icon at bounding box center [1003, 334] width 14 height 19
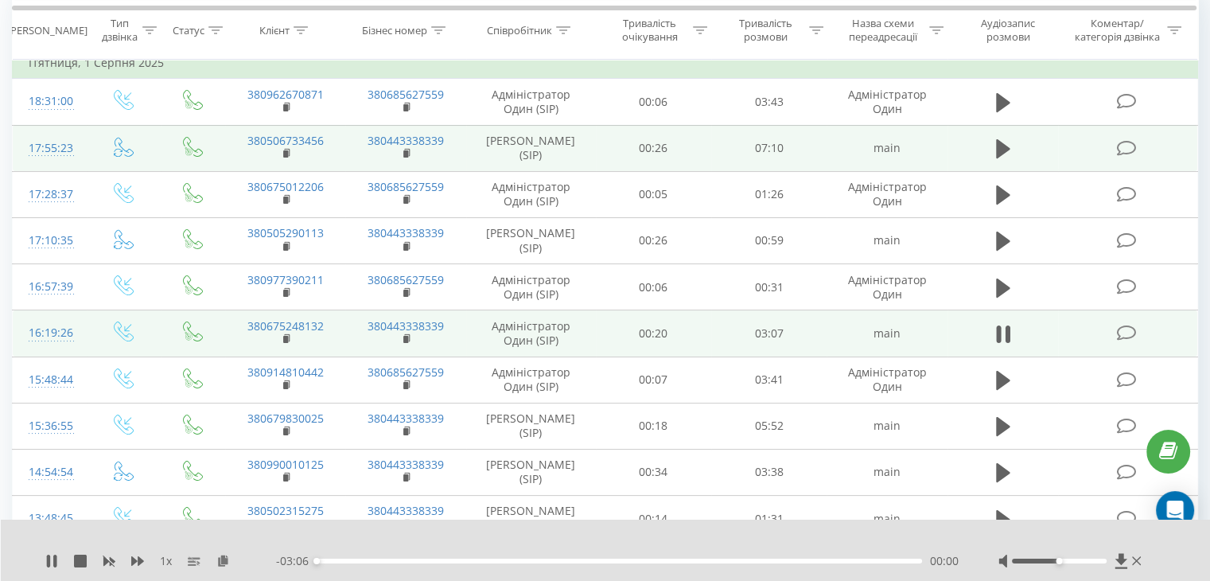
click at [1004, 345] on icon at bounding box center [1003, 334] width 14 height 22
